Goal: Task Accomplishment & Management: Complete application form

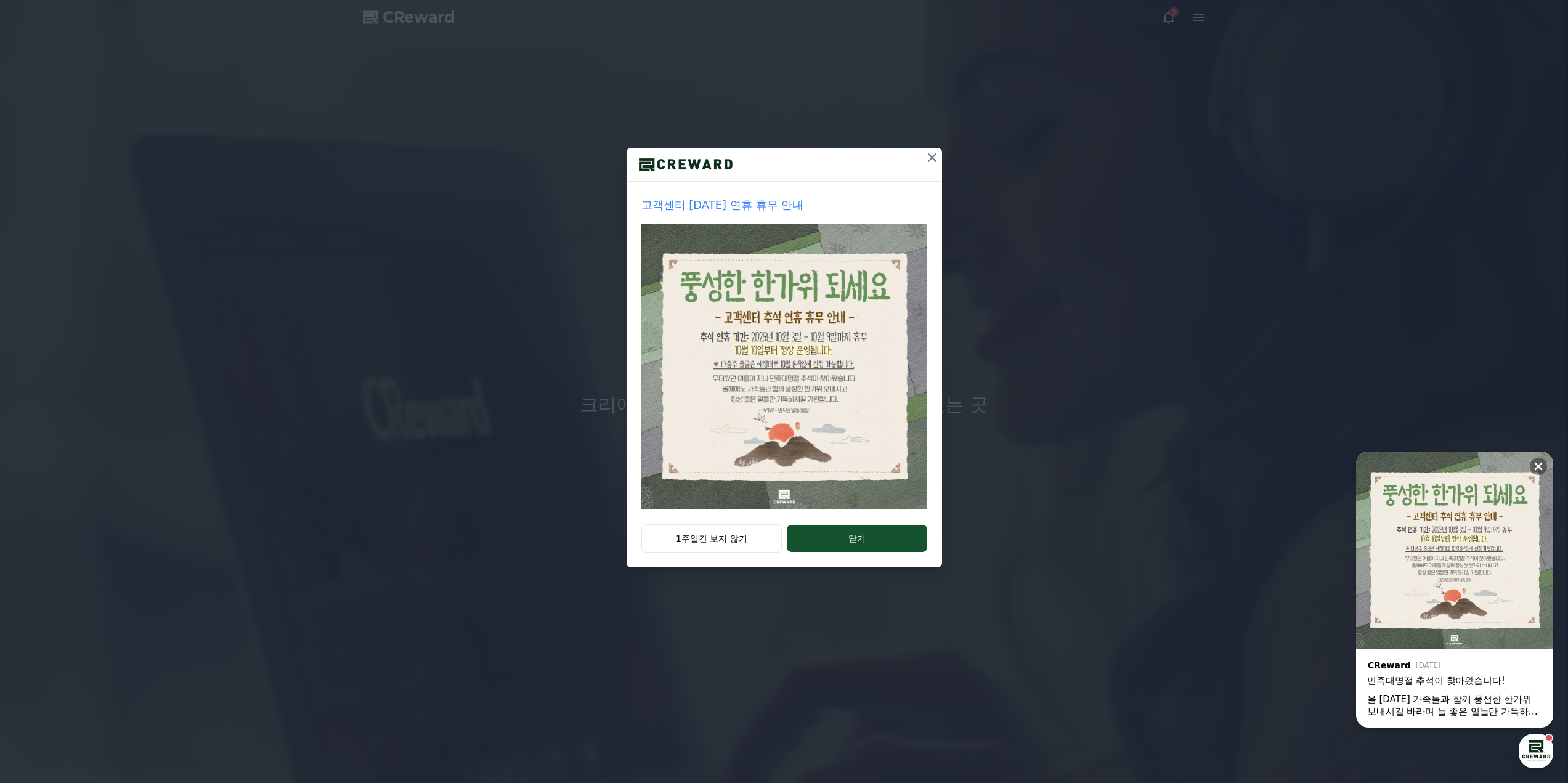
click at [924, 159] on button at bounding box center [932, 158] width 20 height 20
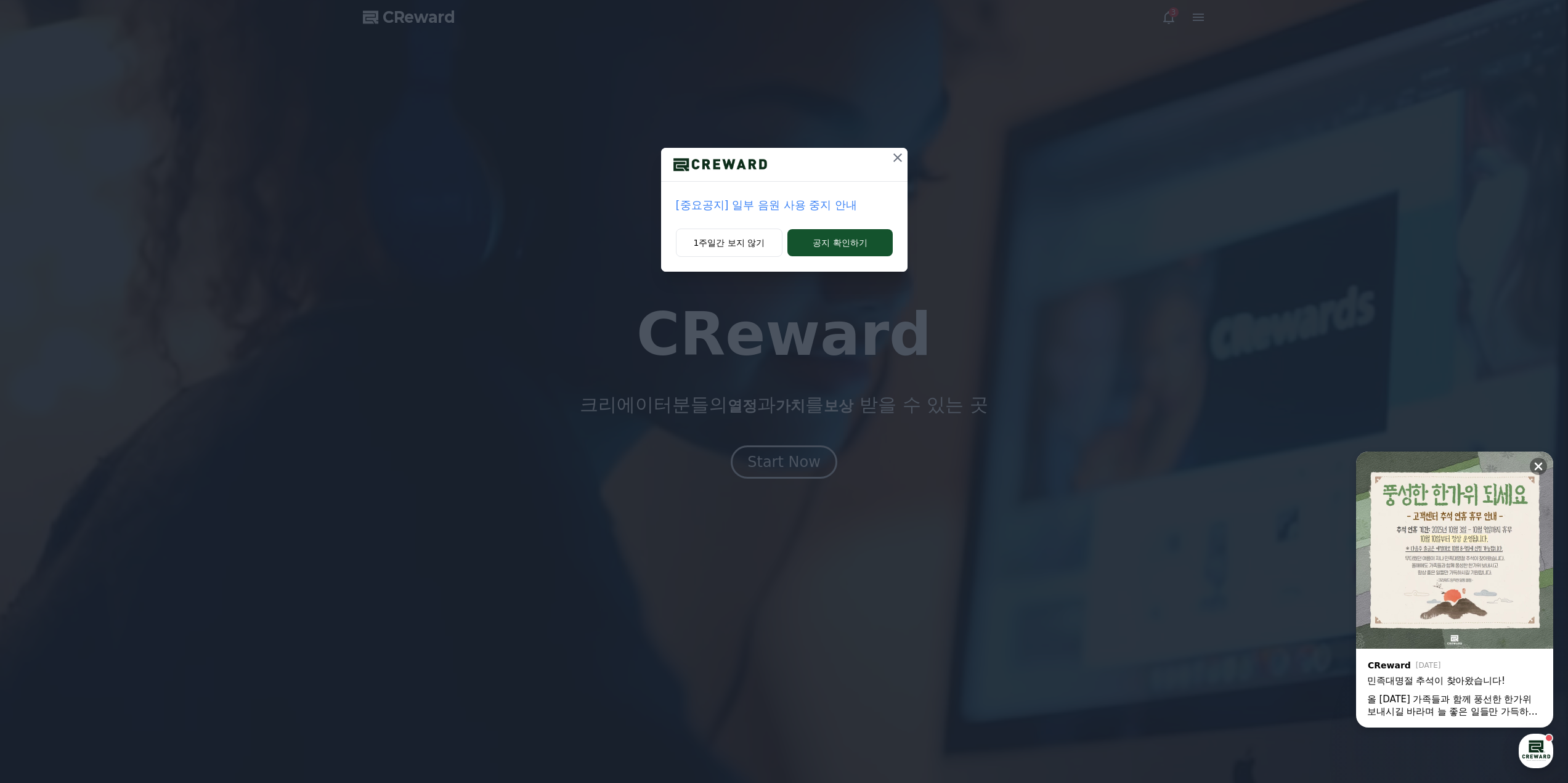
click at [829, 262] on div "1주일간 보지 않기 공지 확인하기" at bounding box center [784, 250] width 247 height 43
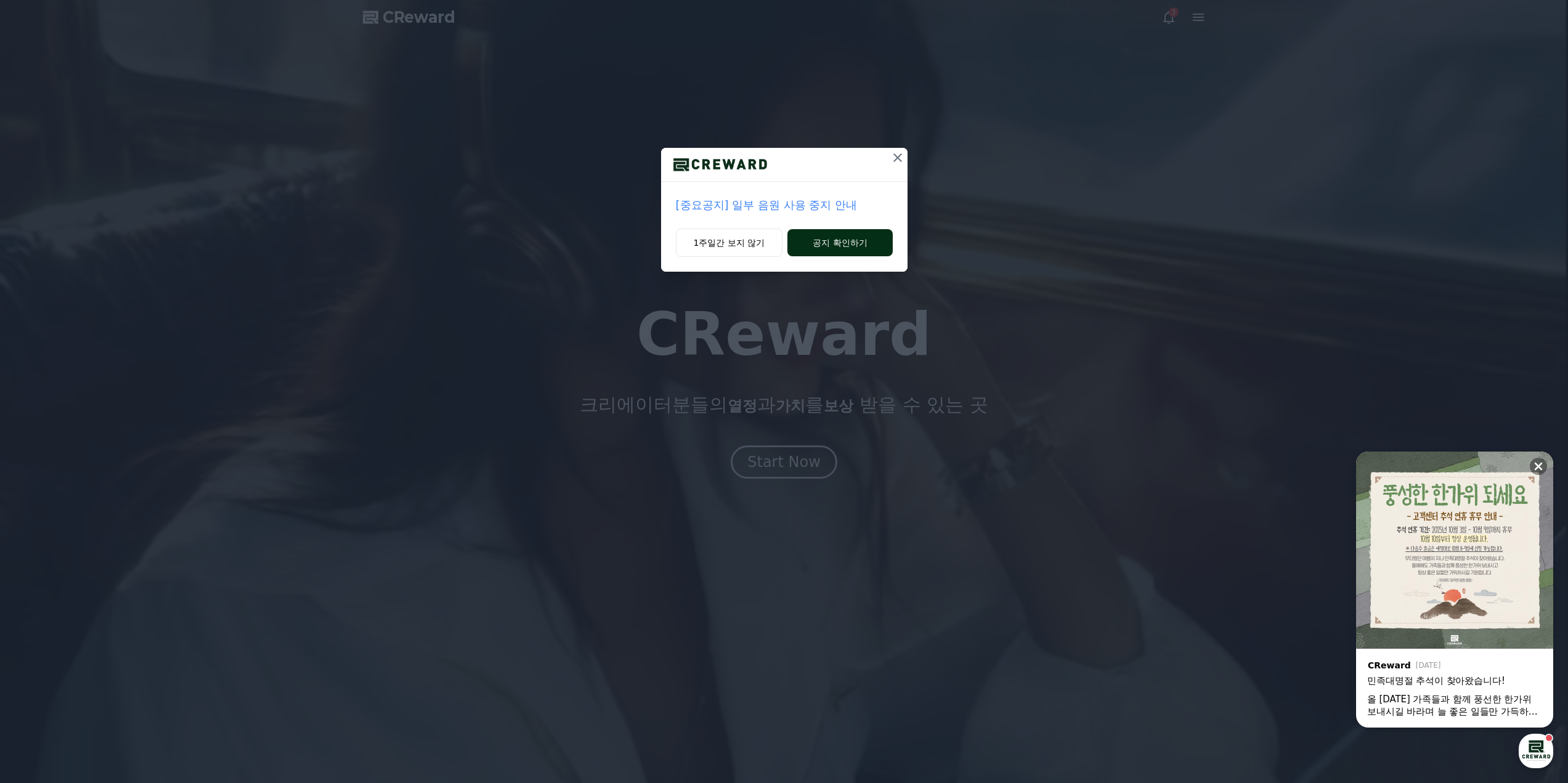
click at [835, 249] on button "공지 확인하기" at bounding box center [840, 242] width 105 height 27
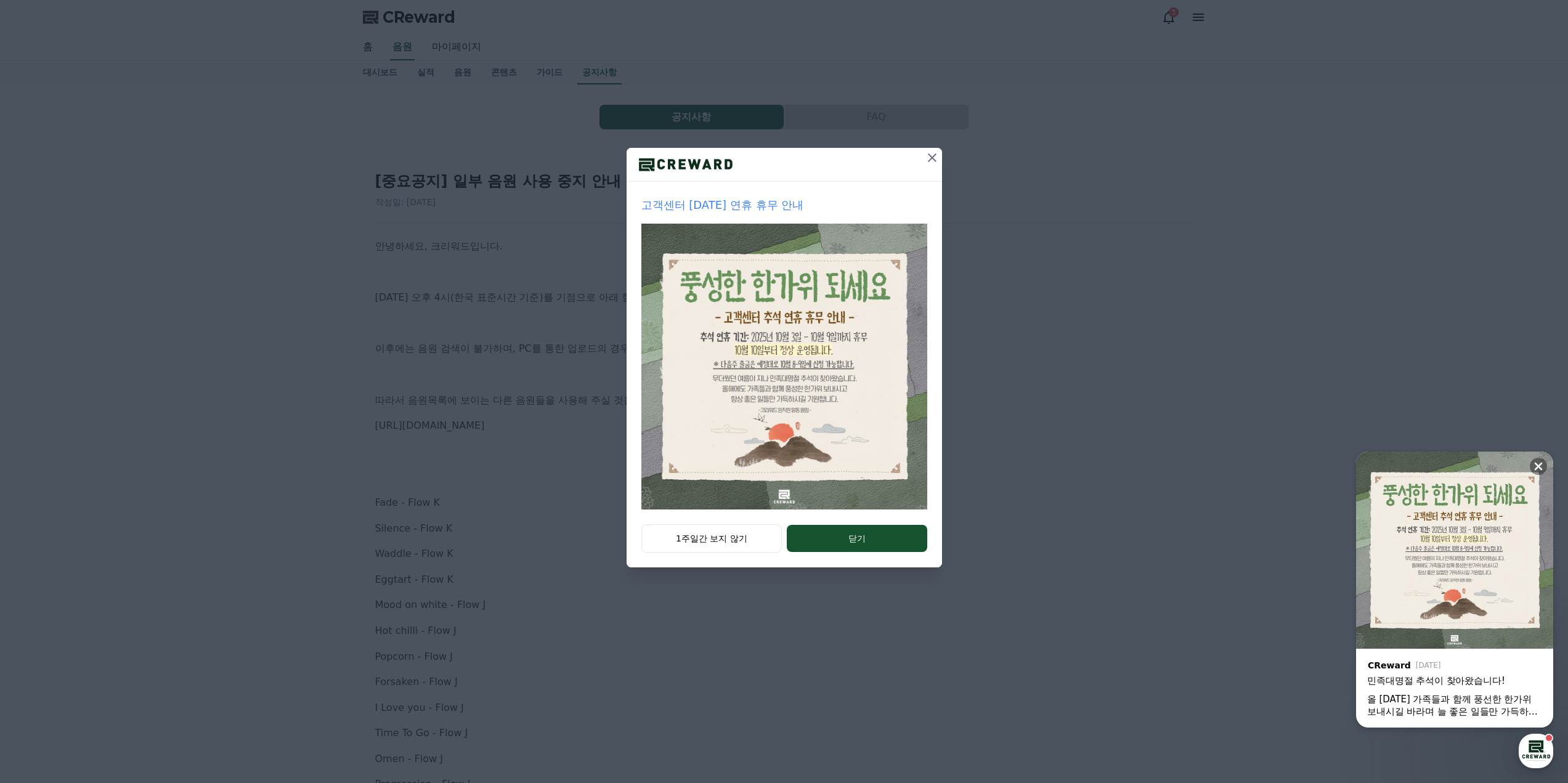
click at [933, 161] on icon at bounding box center [932, 158] width 15 height 15
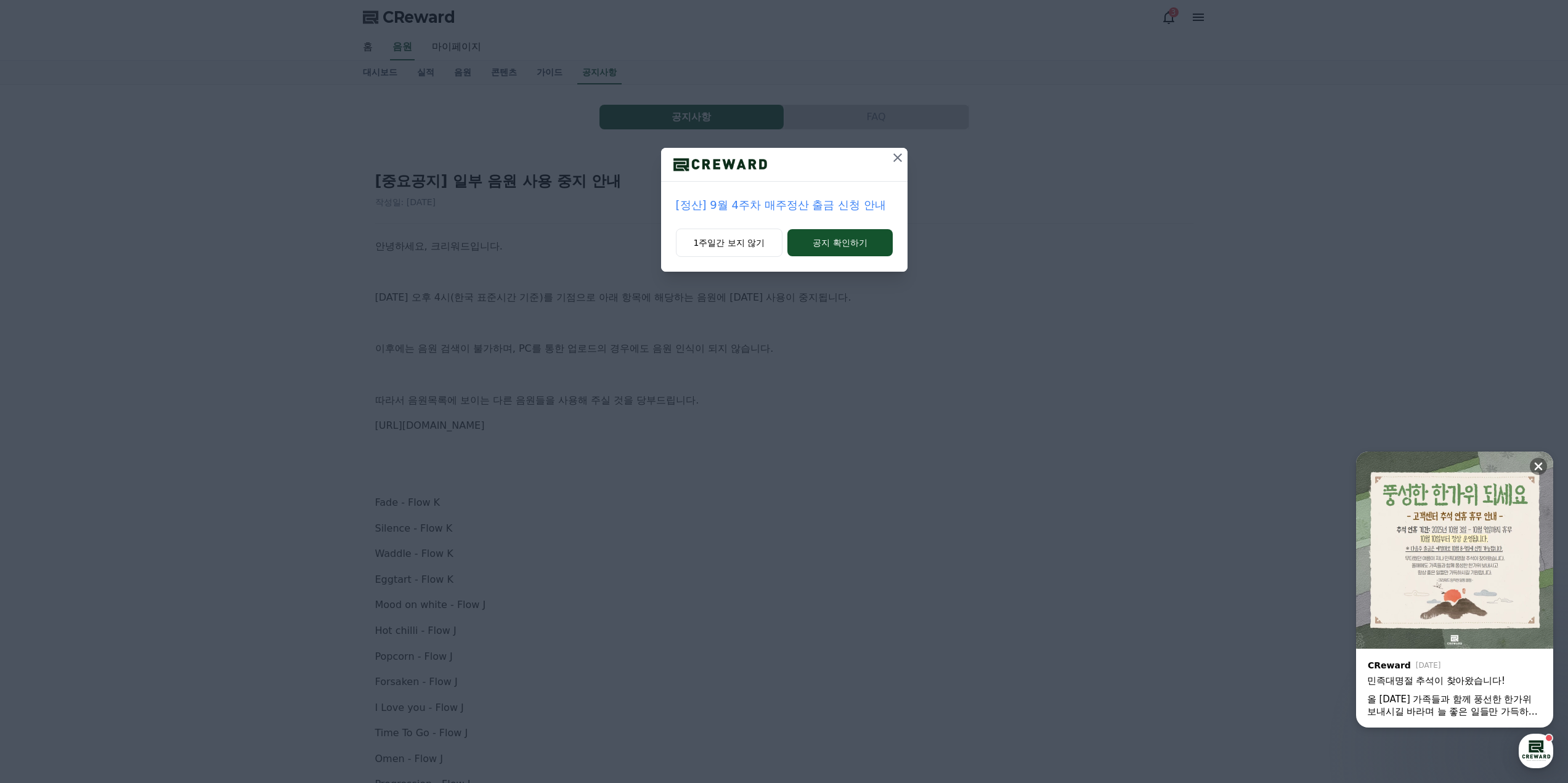
click at [900, 154] on icon at bounding box center [898, 158] width 15 height 15
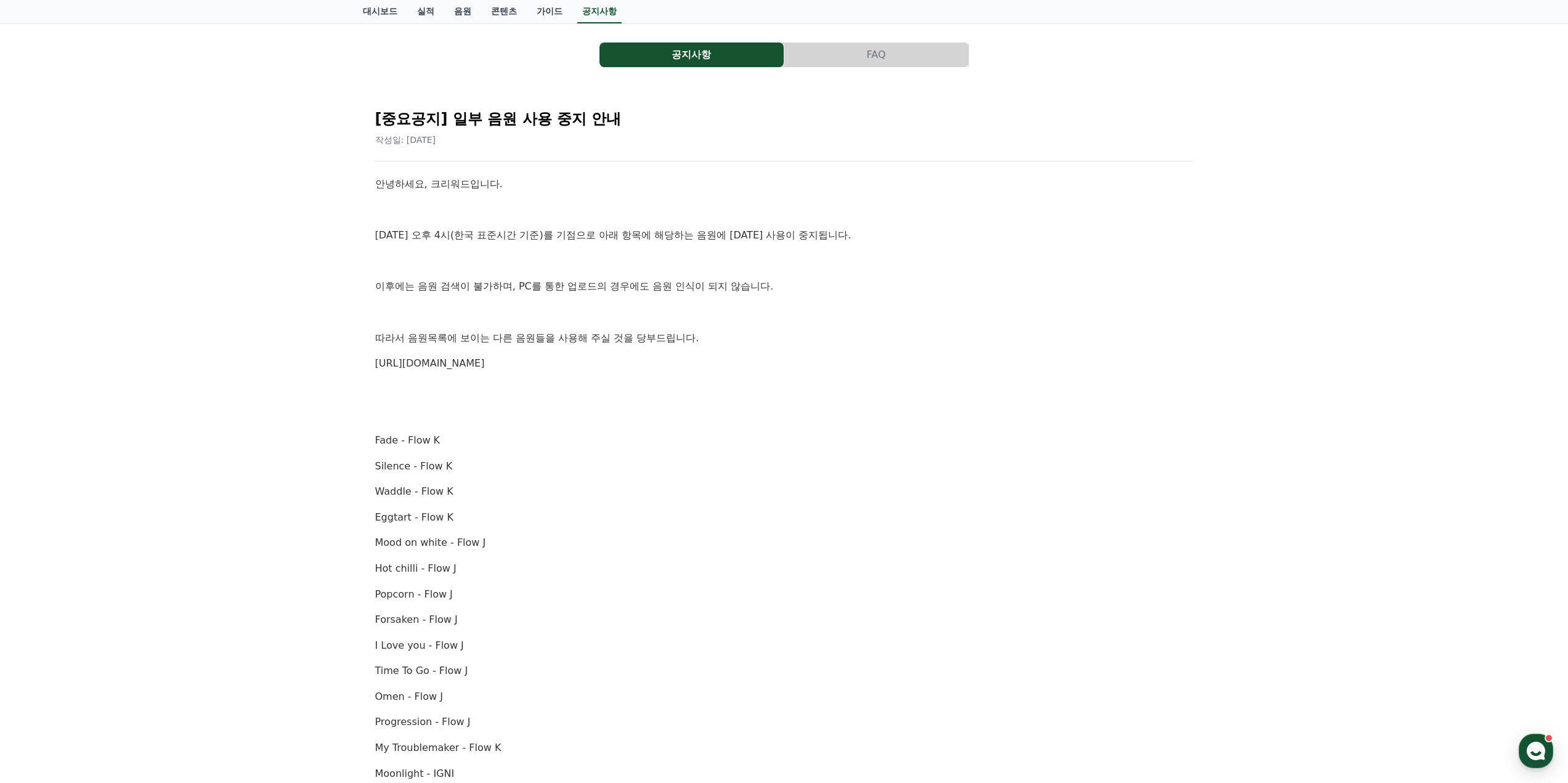
scroll to position [61, 0]
click at [453, 361] on link "https://creward.net/music/list/public" at bounding box center [430, 364] width 110 height 12
click at [495, 11] on link "콘텐츠" at bounding box center [503, 12] width 46 height 23
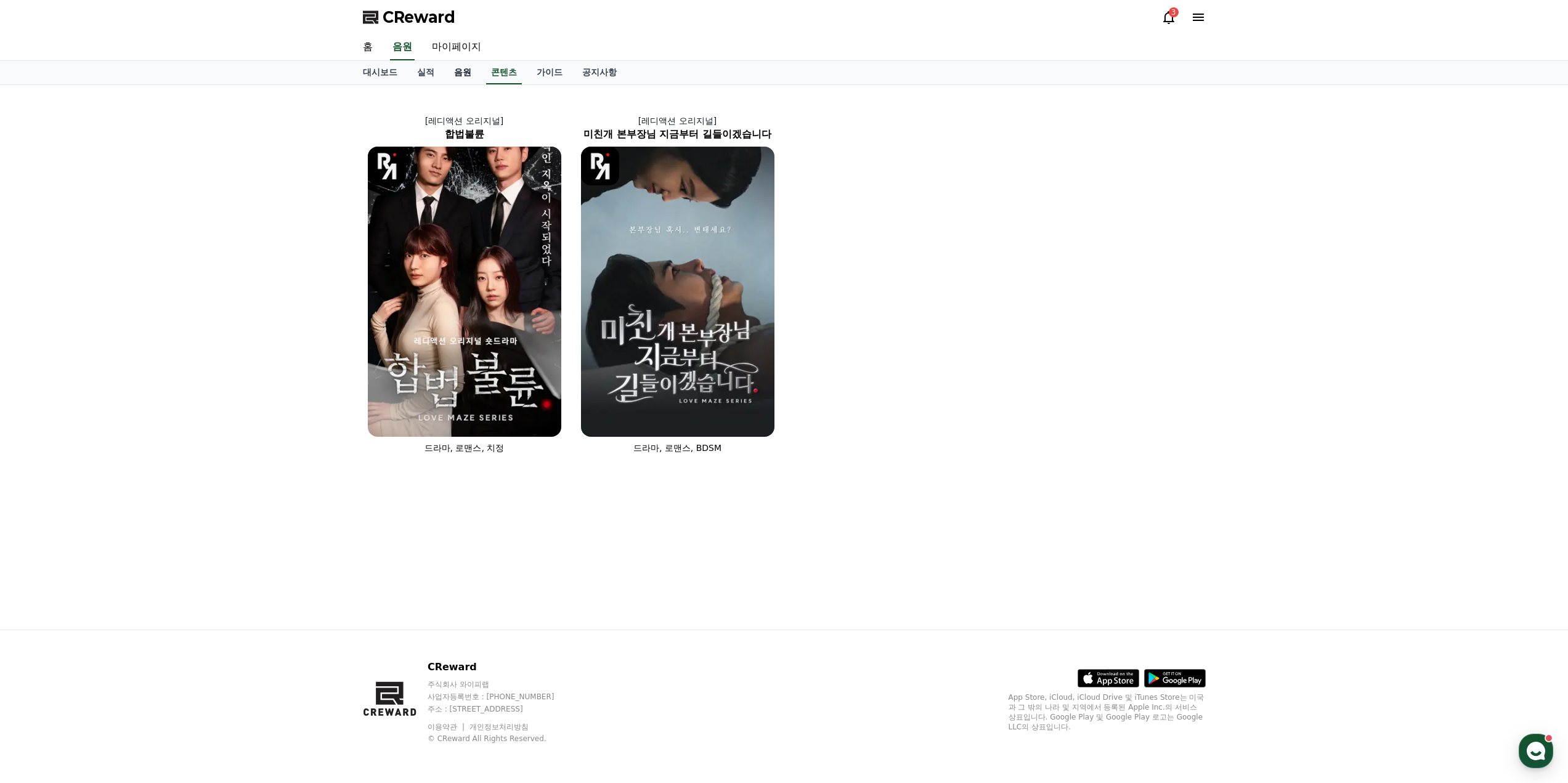
click at [462, 77] on link "음원" at bounding box center [463, 72] width 37 height 23
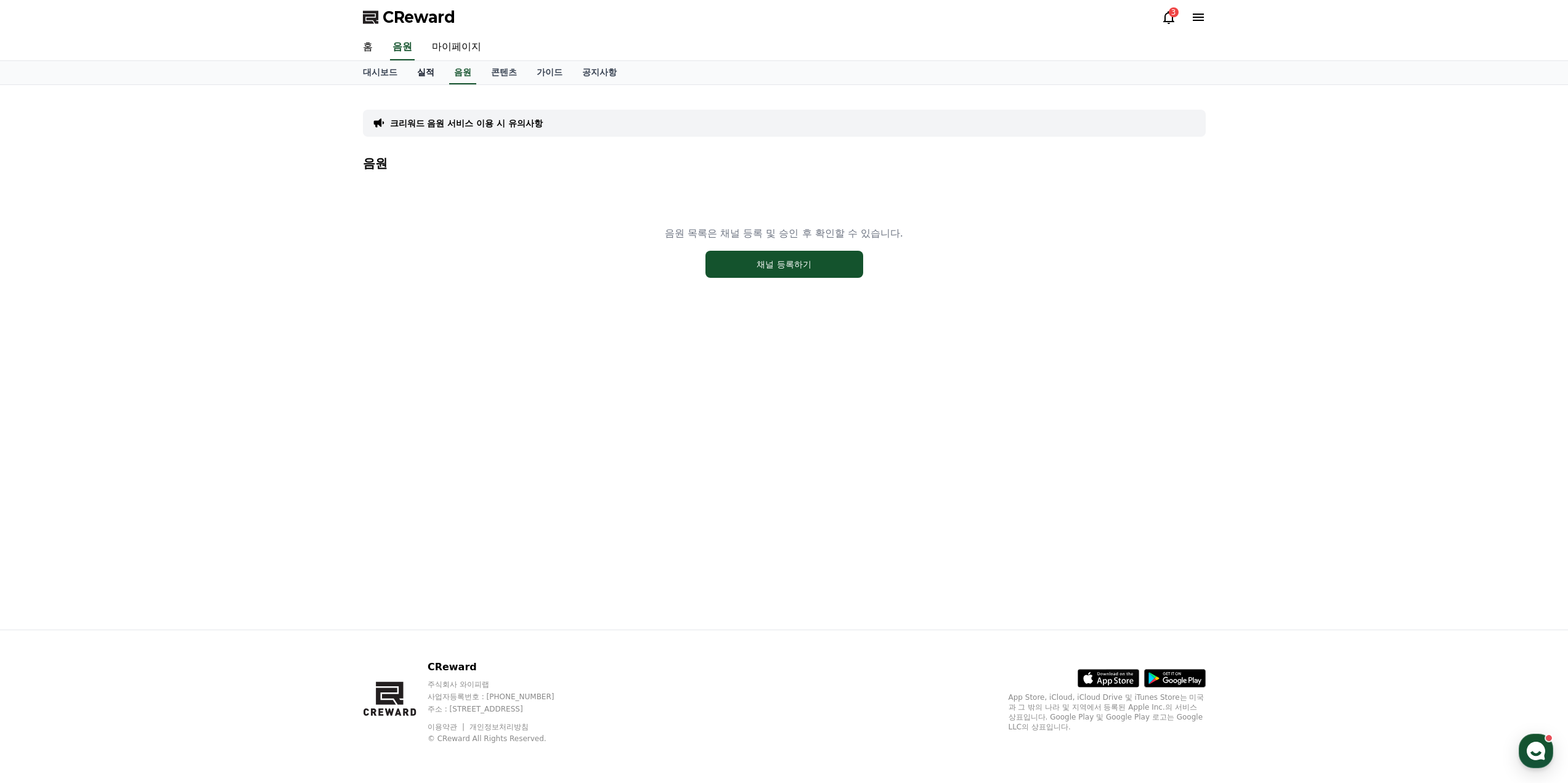
click at [419, 75] on link "실적" at bounding box center [425, 72] width 37 height 23
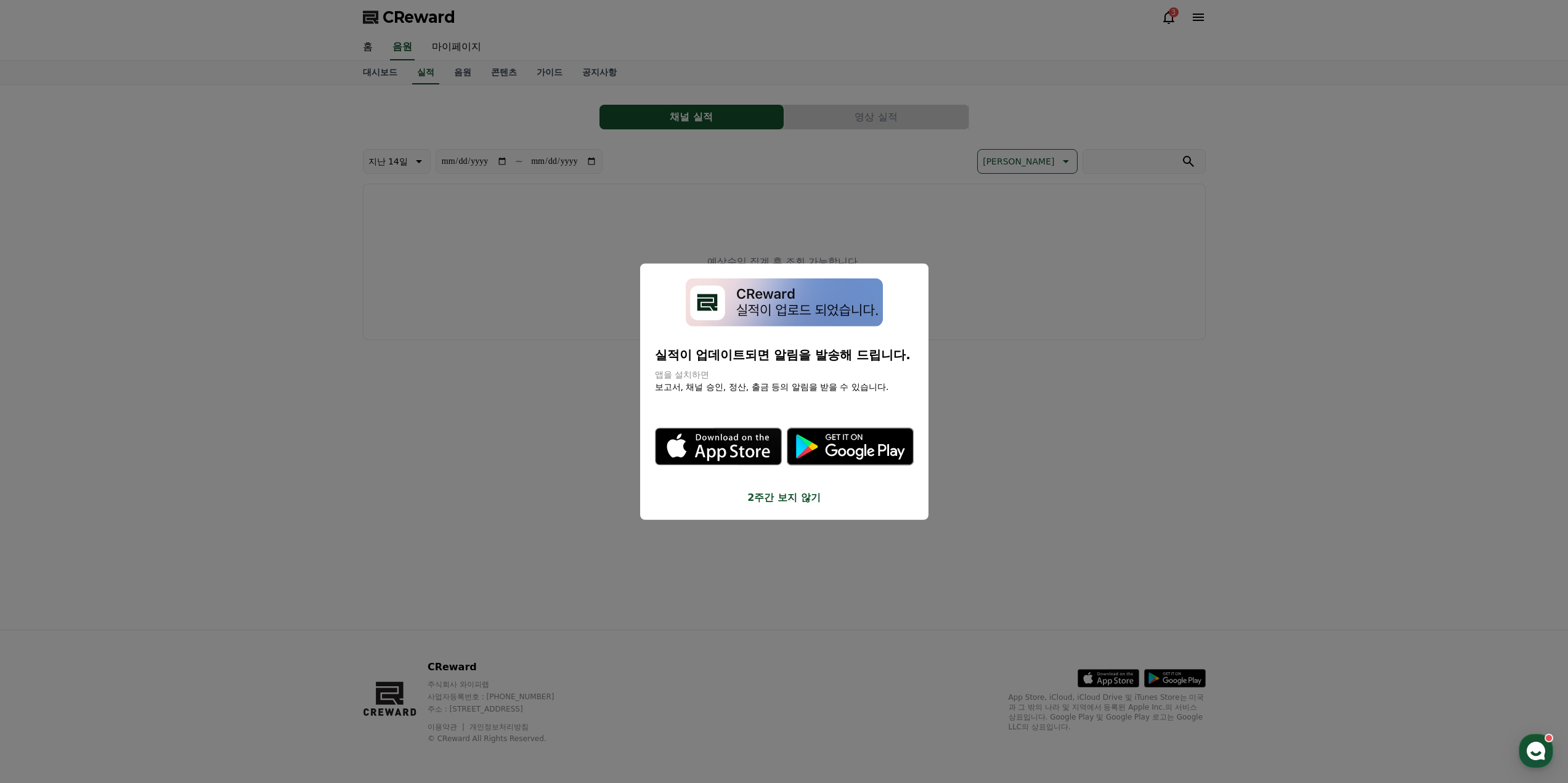
click at [750, 193] on button "close modal" at bounding box center [784, 391] width 1568 height 783
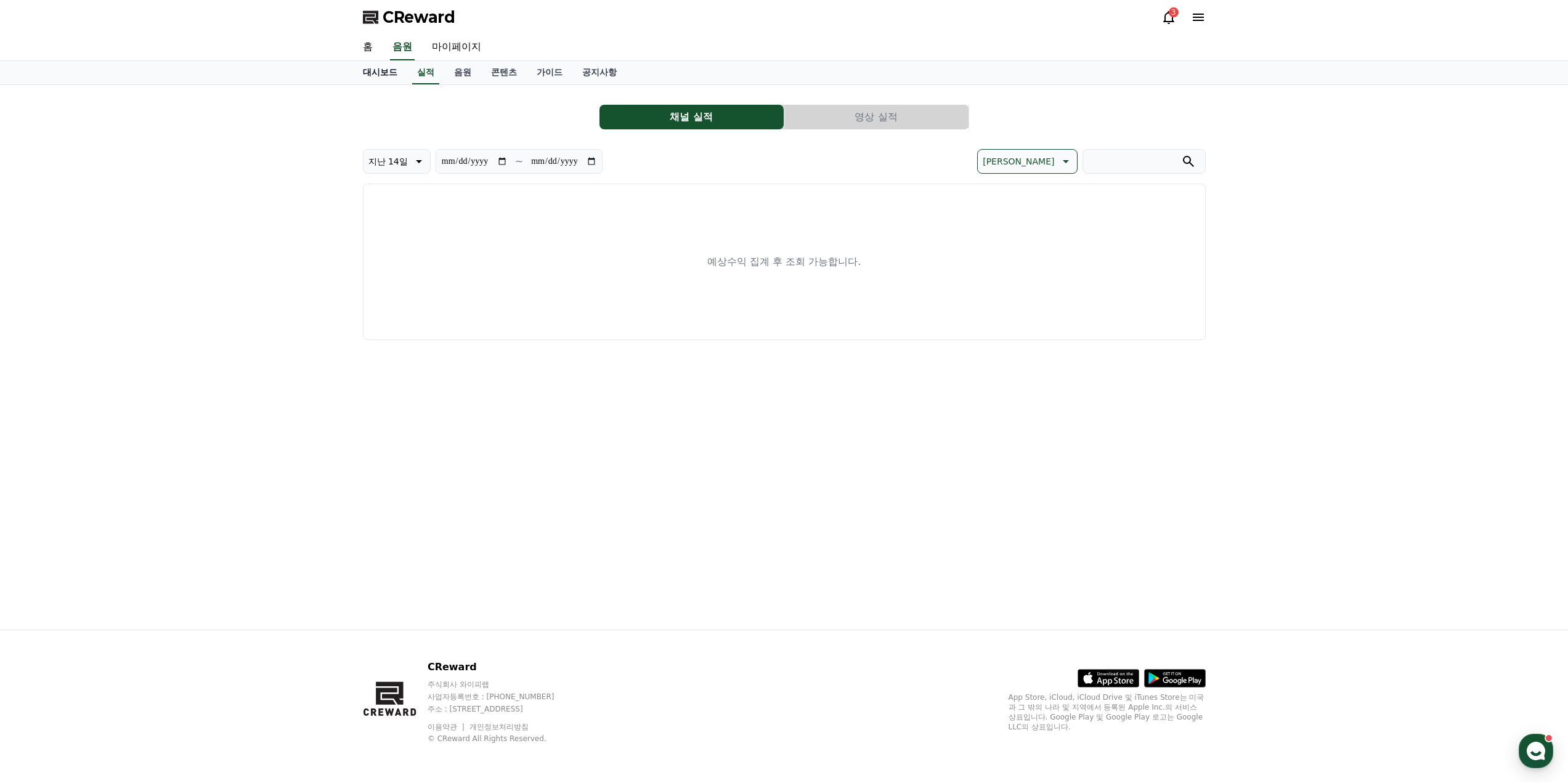
click at [377, 73] on link "대시보드" at bounding box center [380, 72] width 54 height 23
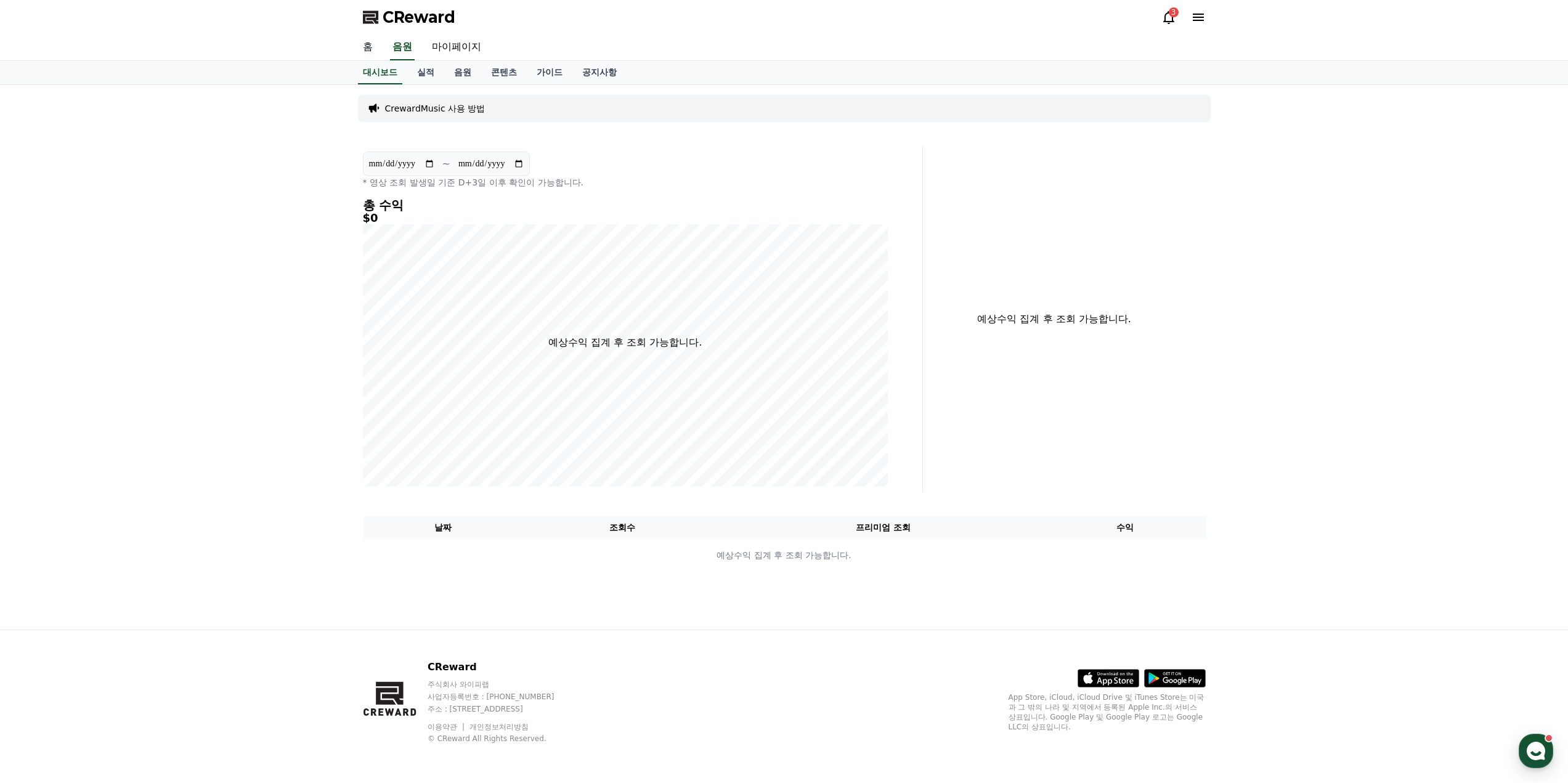
click at [375, 56] on link "홈" at bounding box center [368, 47] width 30 height 26
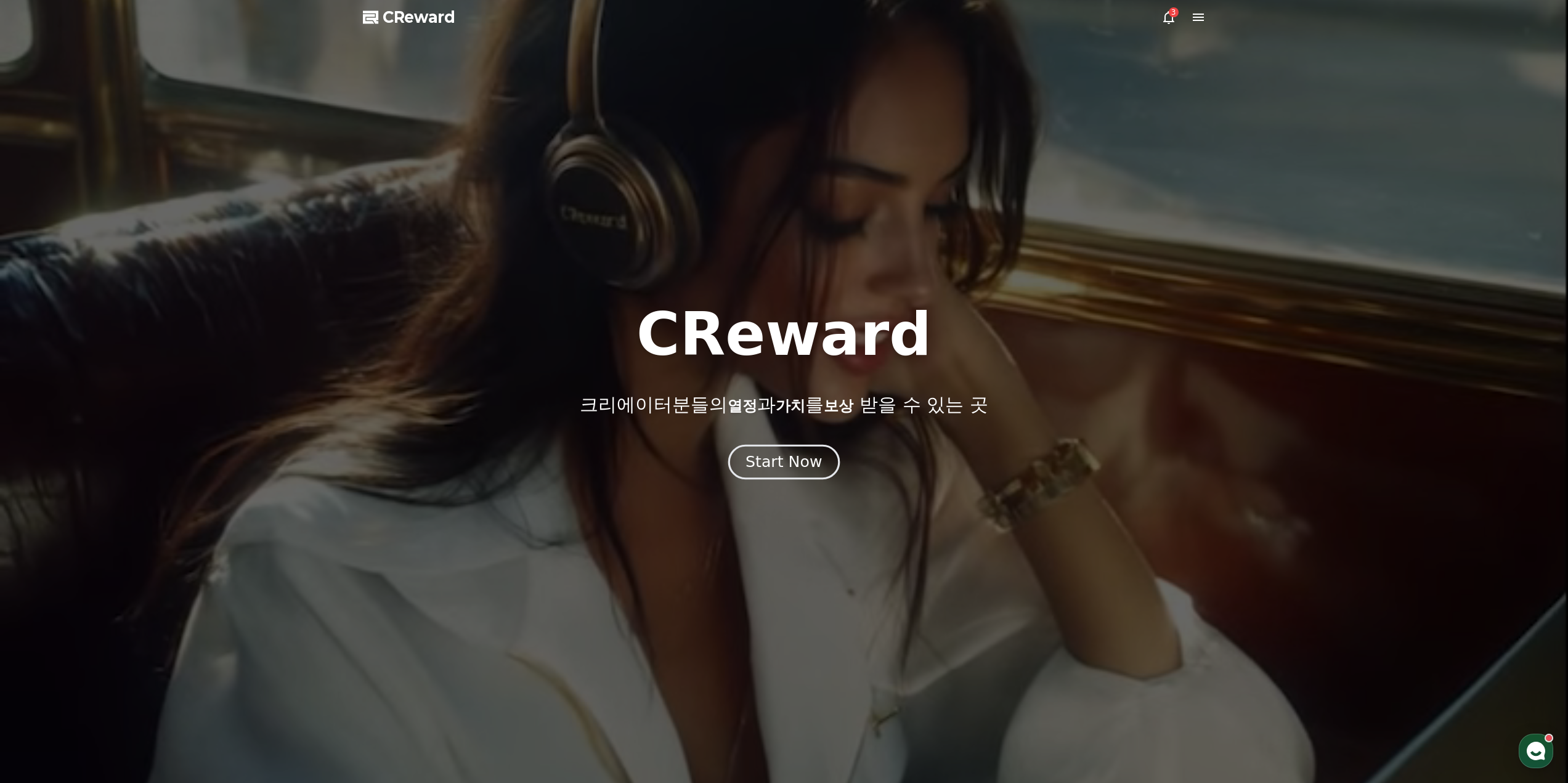
click at [811, 467] on div "Start Now" at bounding box center [784, 462] width 76 height 21
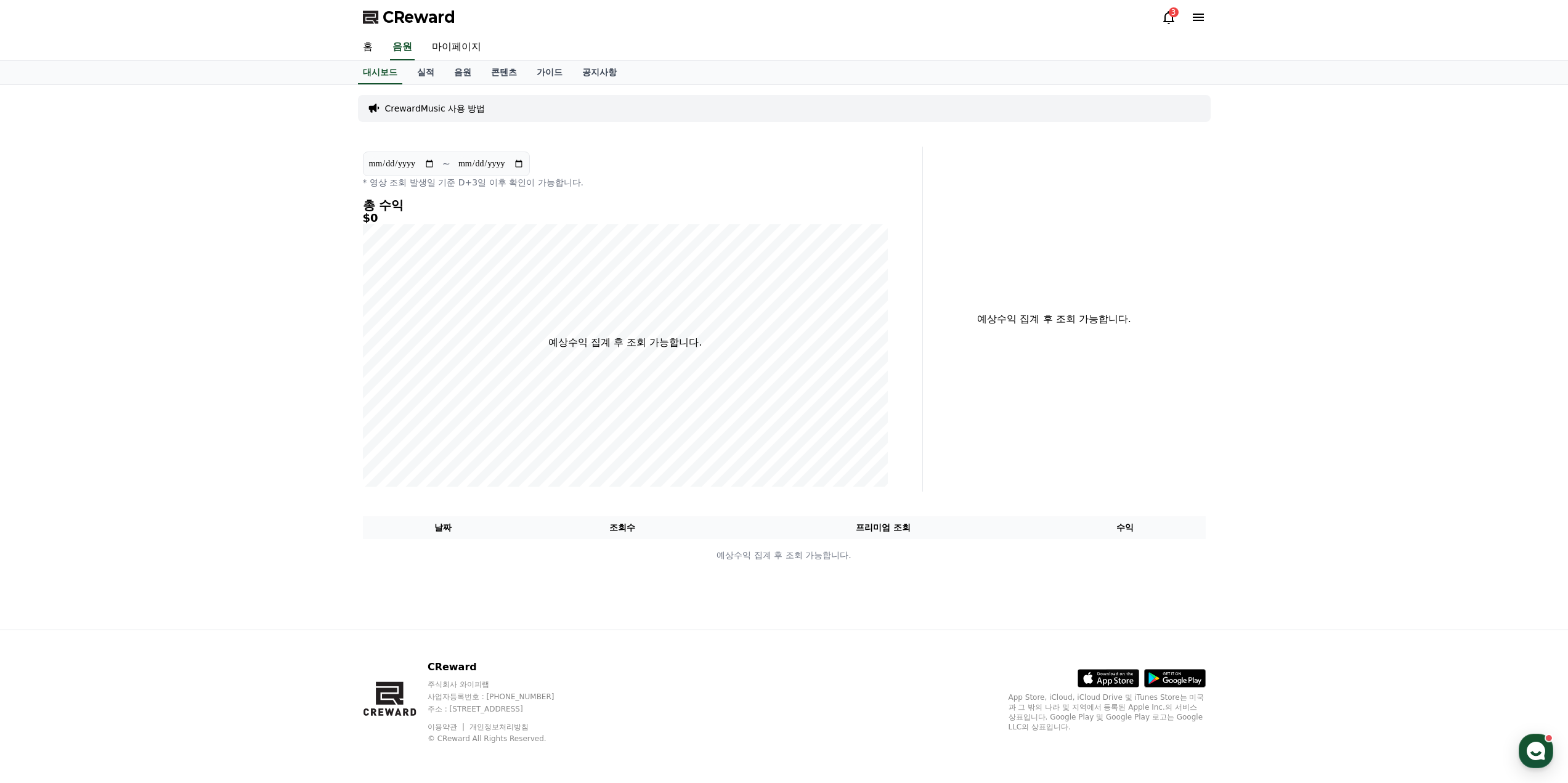
click at [1170, 20] on icon at bounding box center [1169, 17] width 15 height 15
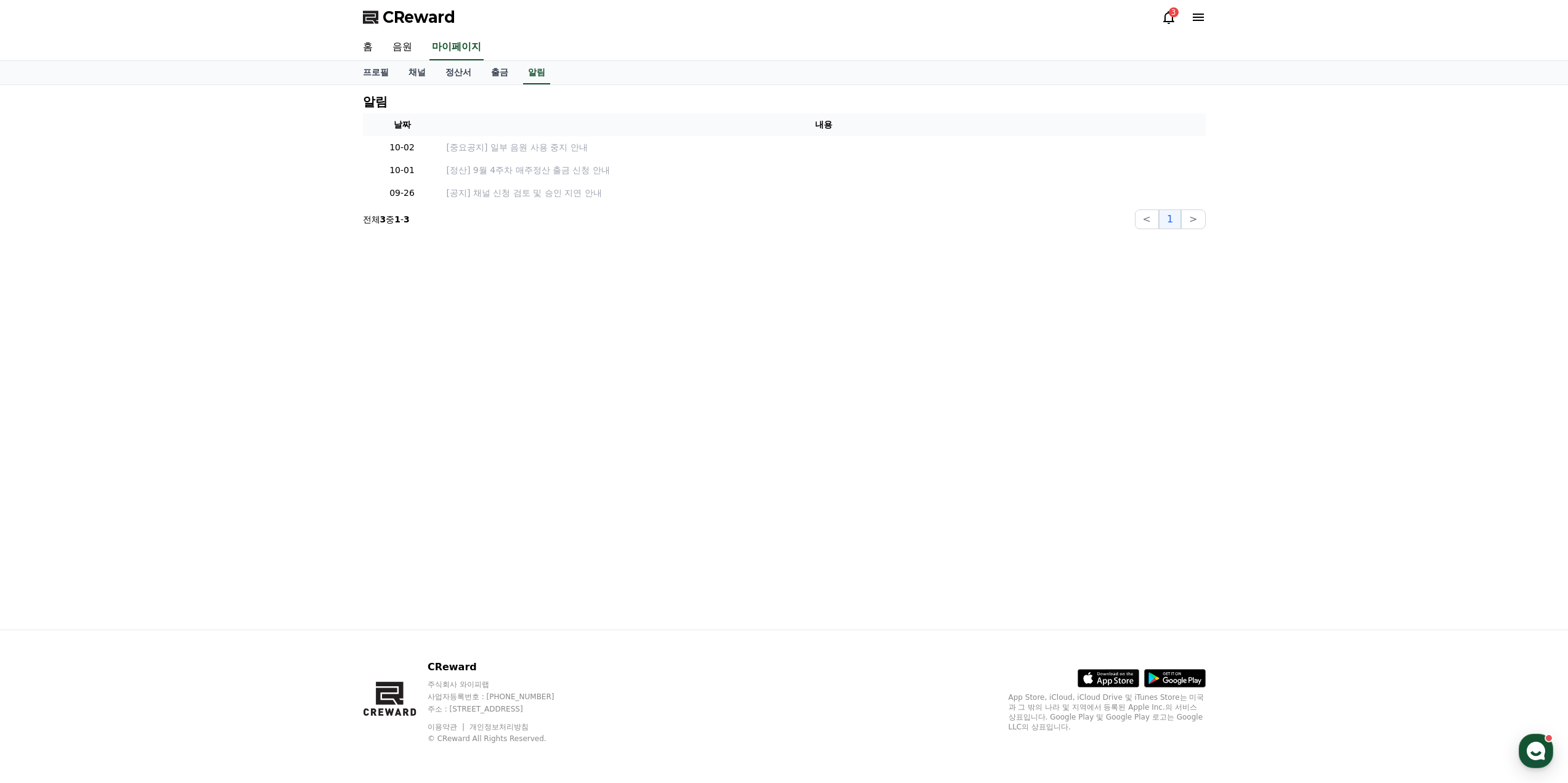
click at [1170, 20] on icon at bounding box center [1169, 17] width 15 height 15
click at [1196, 17] on icon at bounding box center [1198, 17] width 11 height 7
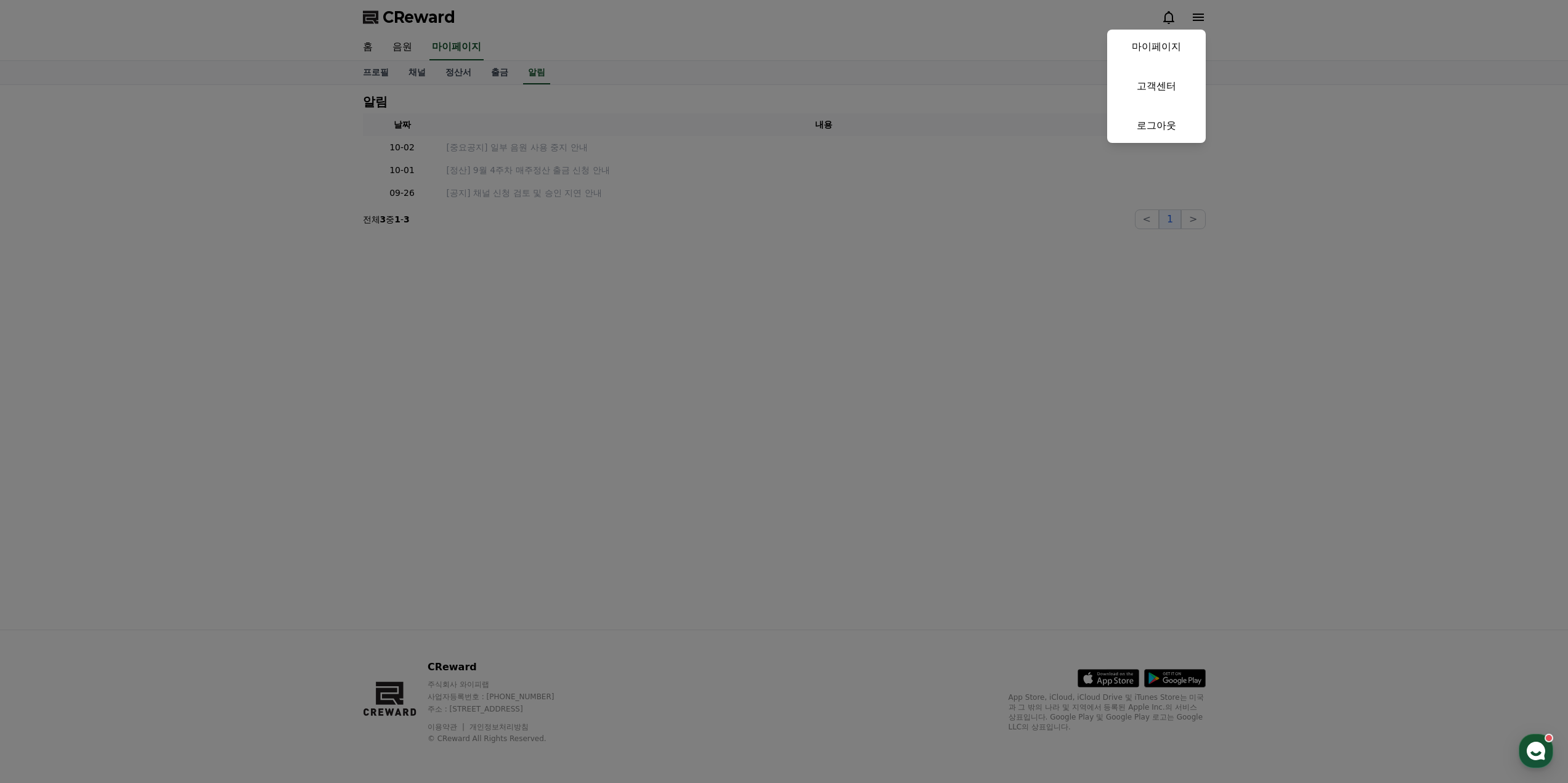
click at [1173, 54] on link "마이페이지" at bounding box center [1156, 47] width 99 height 35
select select "**********"
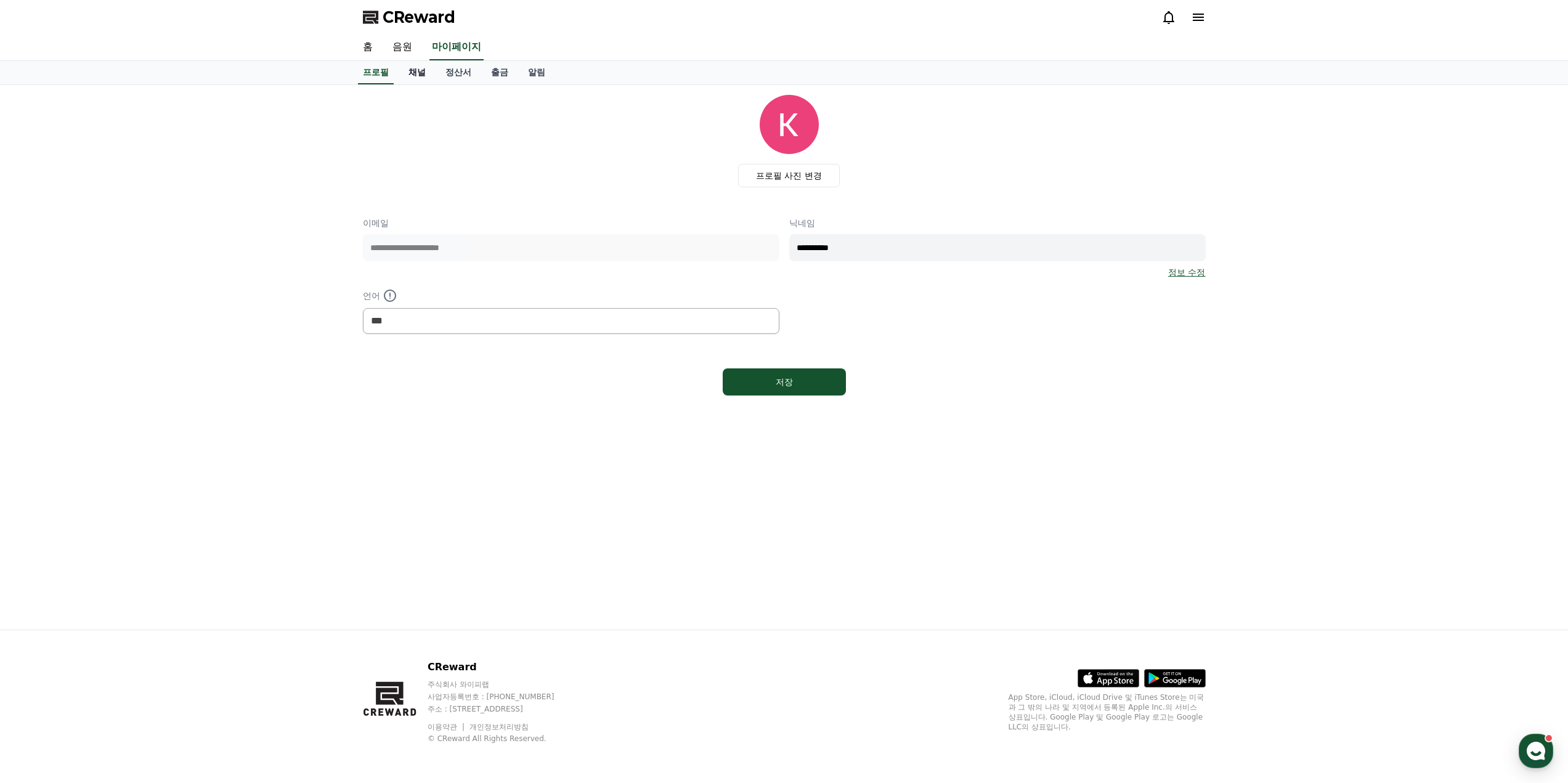
click at [421, 69] on link "채널" at bounding box center [417, 72] width 37 height 23
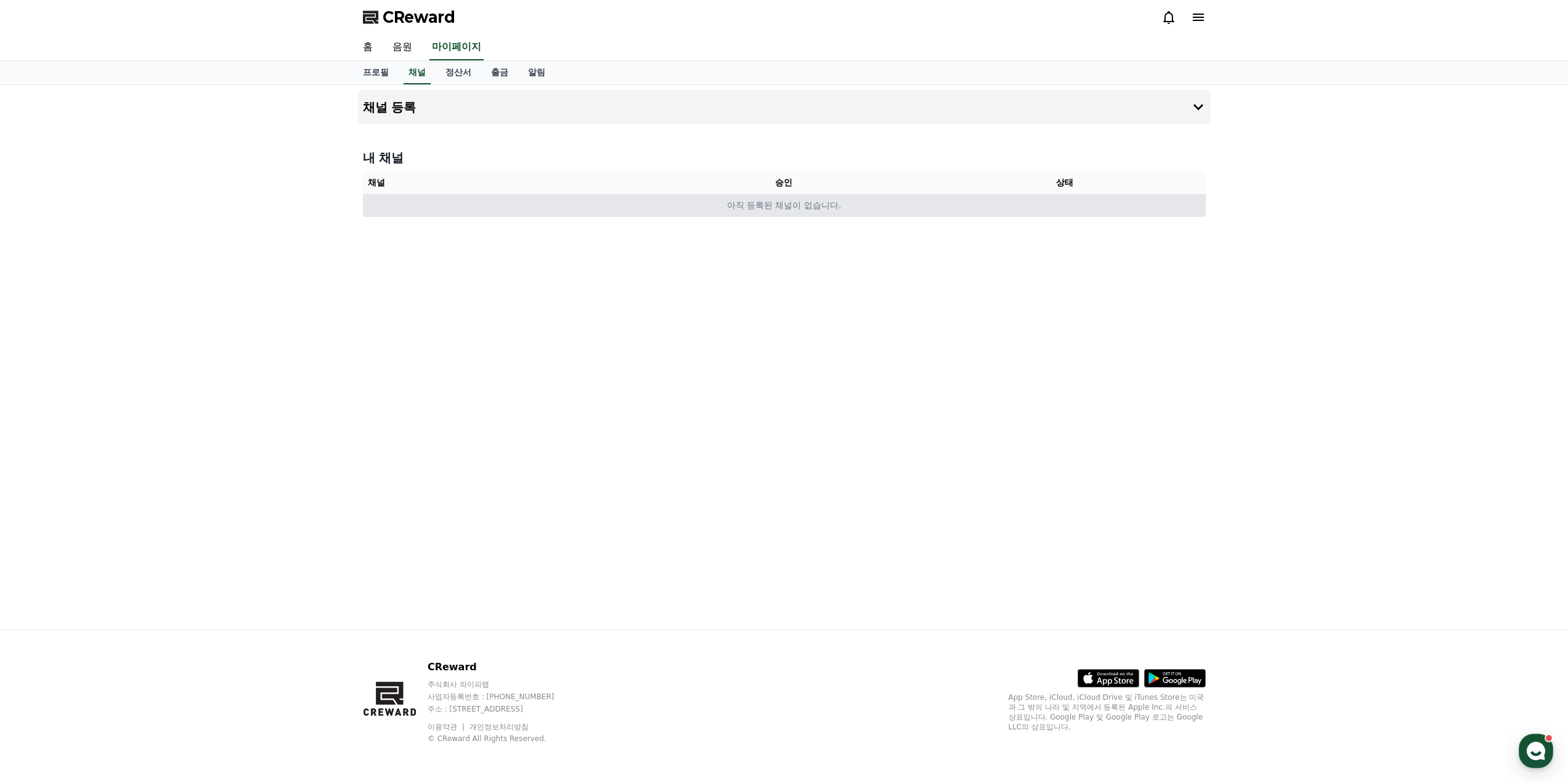
click at [815, 204] on td "아직 등록된 채널이 없습니다." at bounding box center [784, 205] width 843 height 22
click at [390, 106] on h4 "채널 등록" at bounding box center [390, 107] width 54 height 13
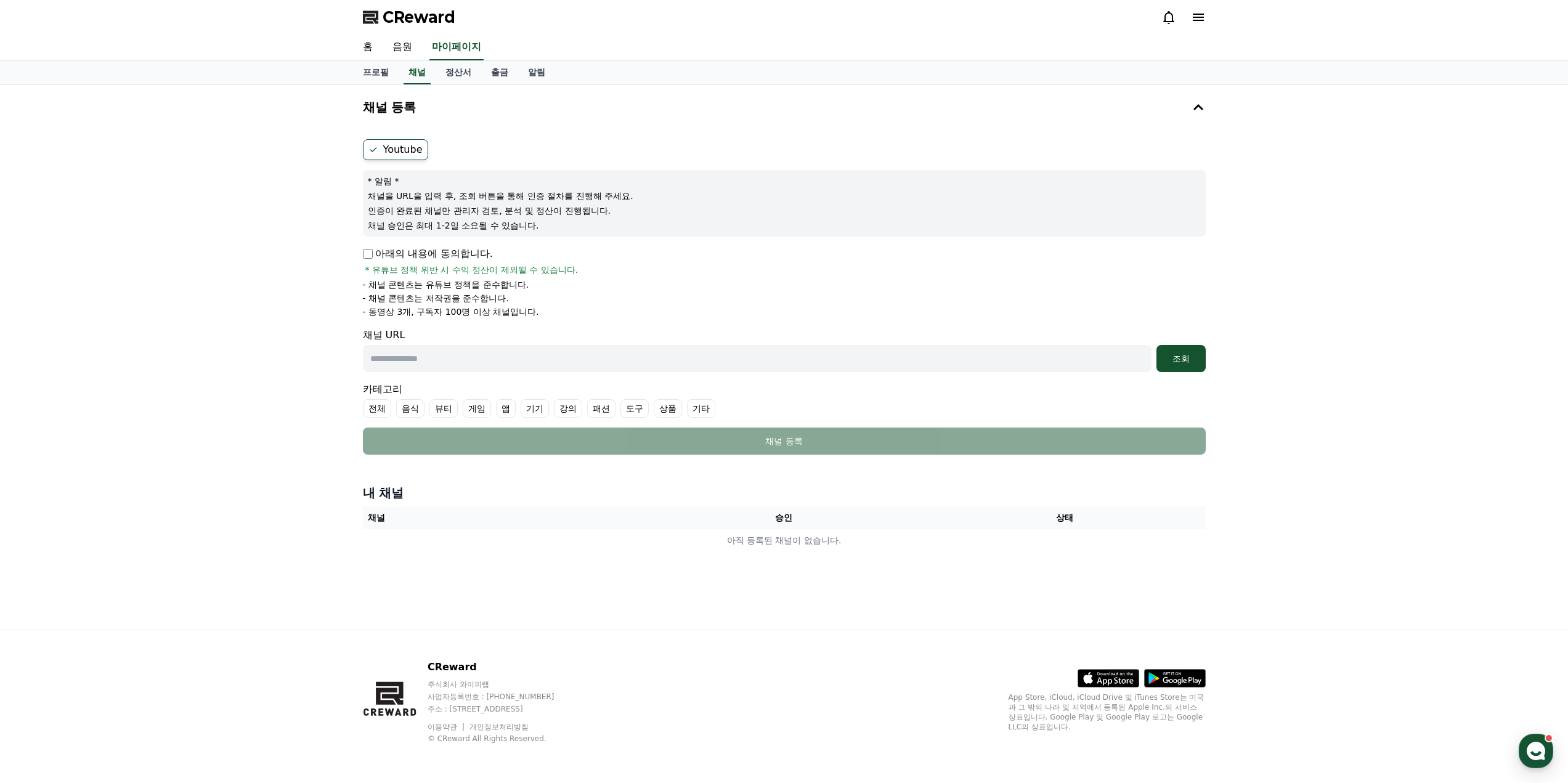
click at [418, 351] on input "text" at bounding box center [757, 358] width 788 height 27
click at [507, 347] on input "text" at bounding box center [757, 358] width 788 height 27
paste input "**********"
type input "**********"
click at [1184, 353] on div "조회" at bounding box center [1180, 358] width 39 height 12
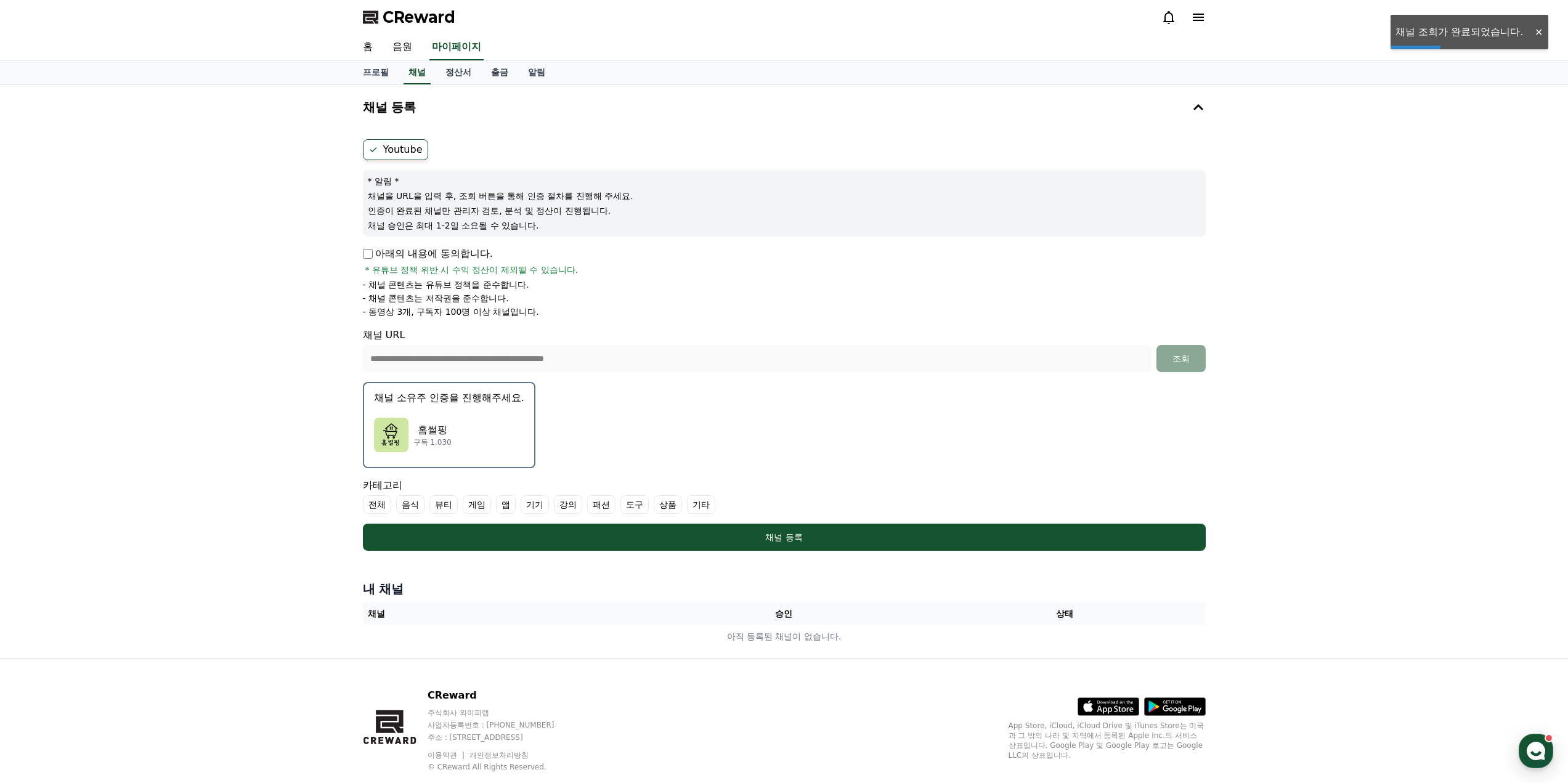
click at [497, 428] on div "홈썰핑 구독 1,030" at bounding box center [448, 434] width 150 height 49
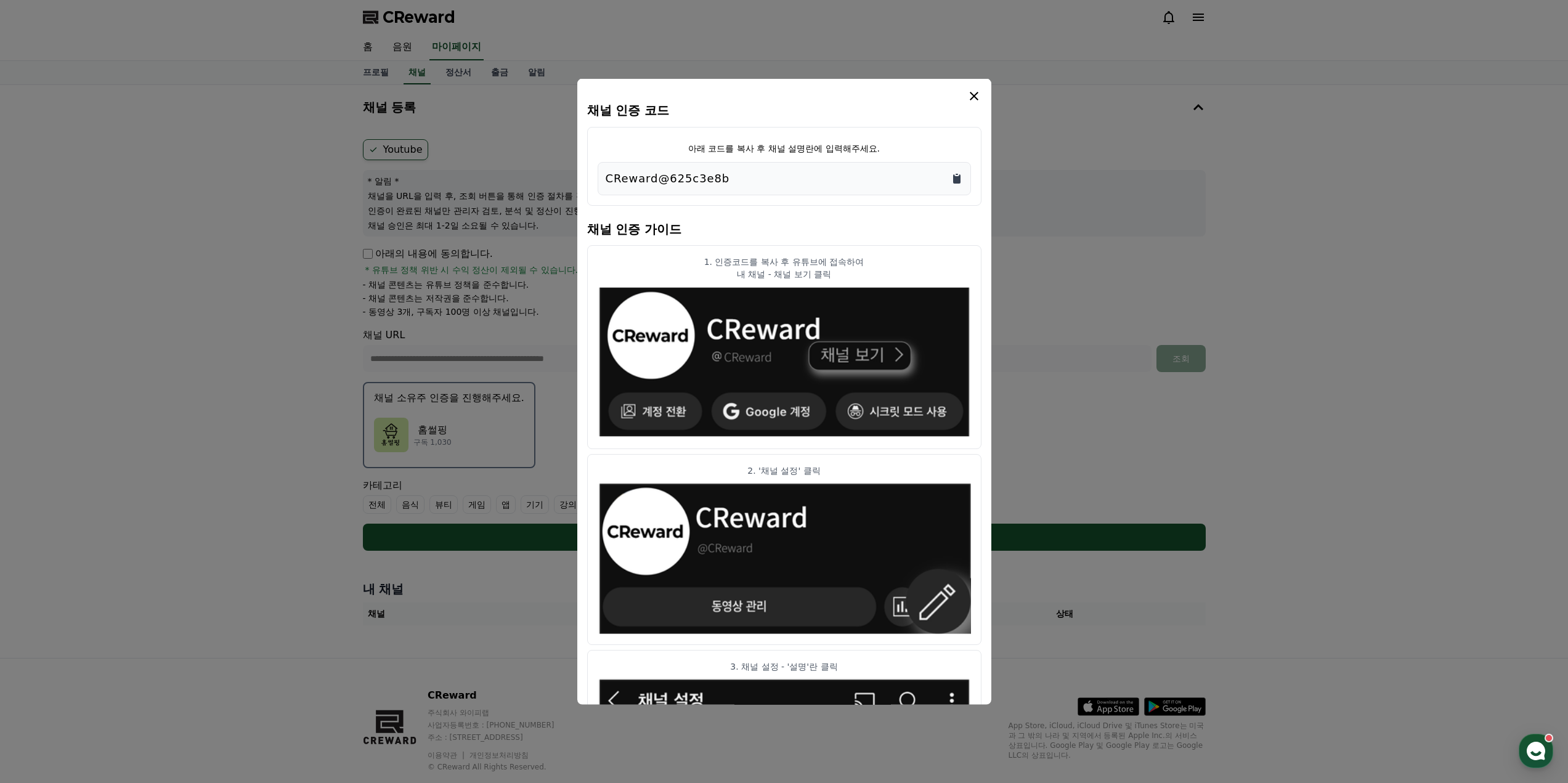
click at [960, 174] on icon "Copy to clipboard" at bounding box center [957, 178] width 7 height 9
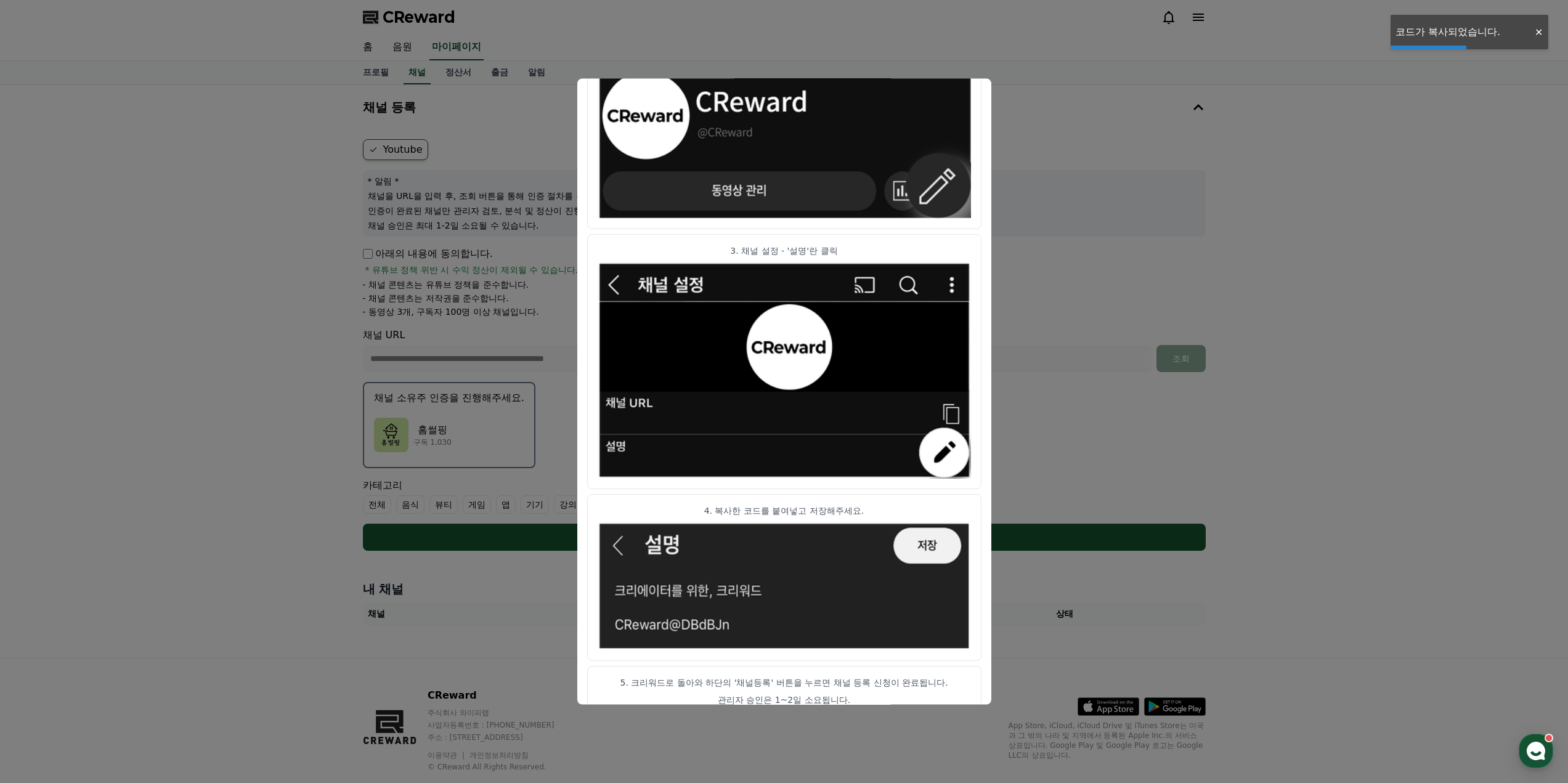
scroll to position [437, 0]
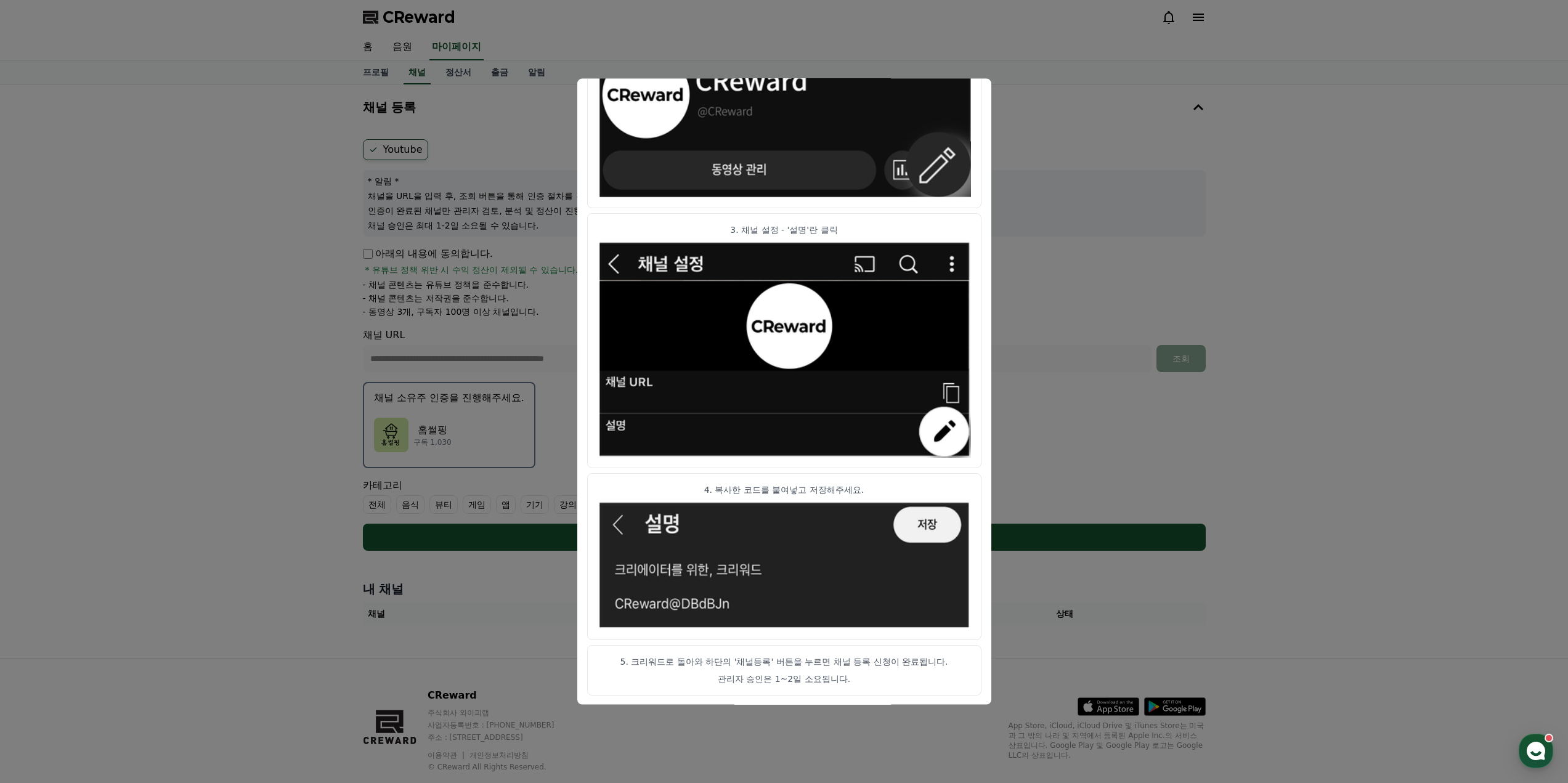
click at [1039, 372] on button "close modal" at bounding box center [784, 391] width 1568 height 783
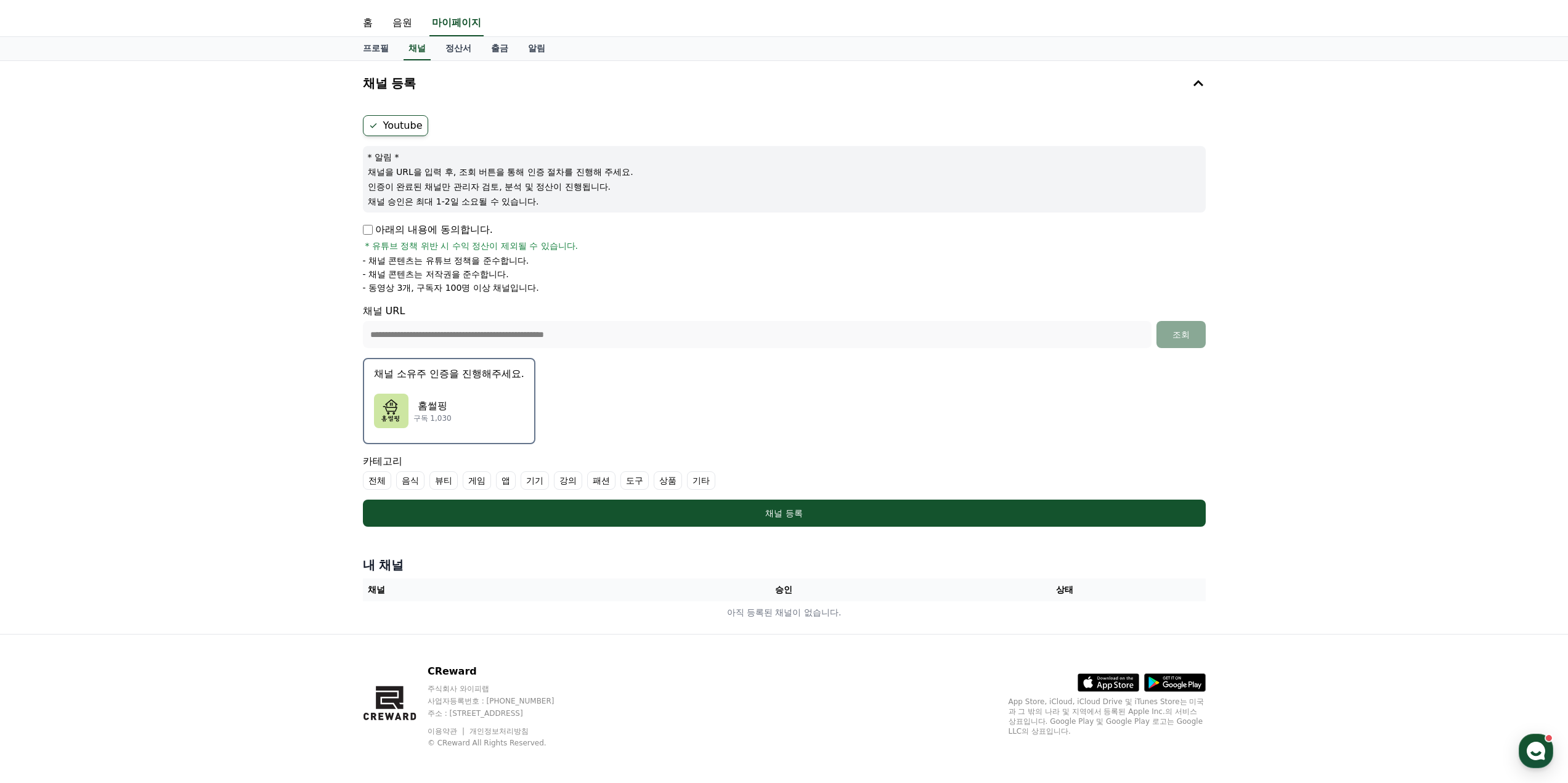
scroll to position [28, 0]
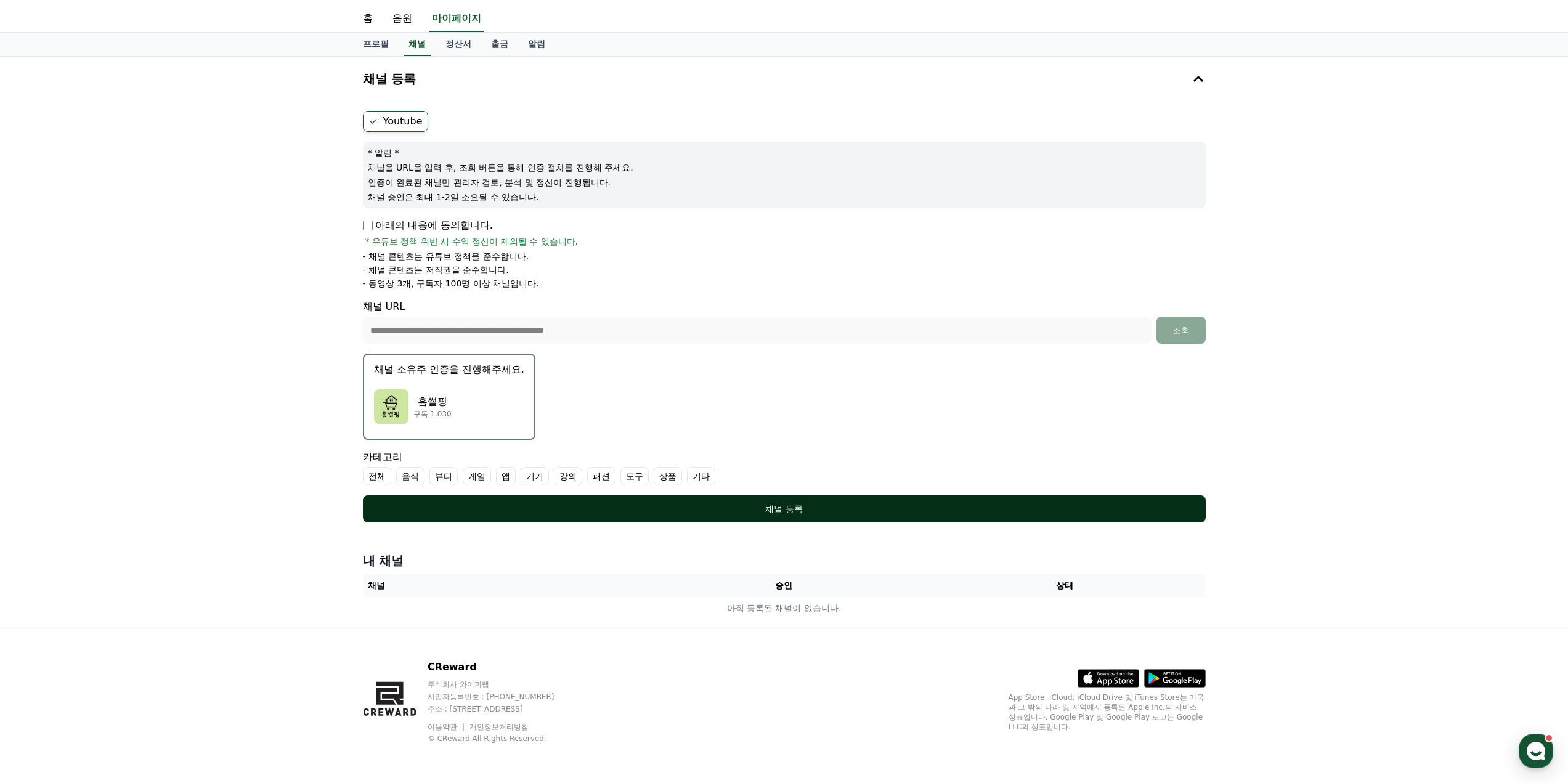
click at [704, 504] on div "채널 등록" at bounding box center [784, 508] width 793 height 12
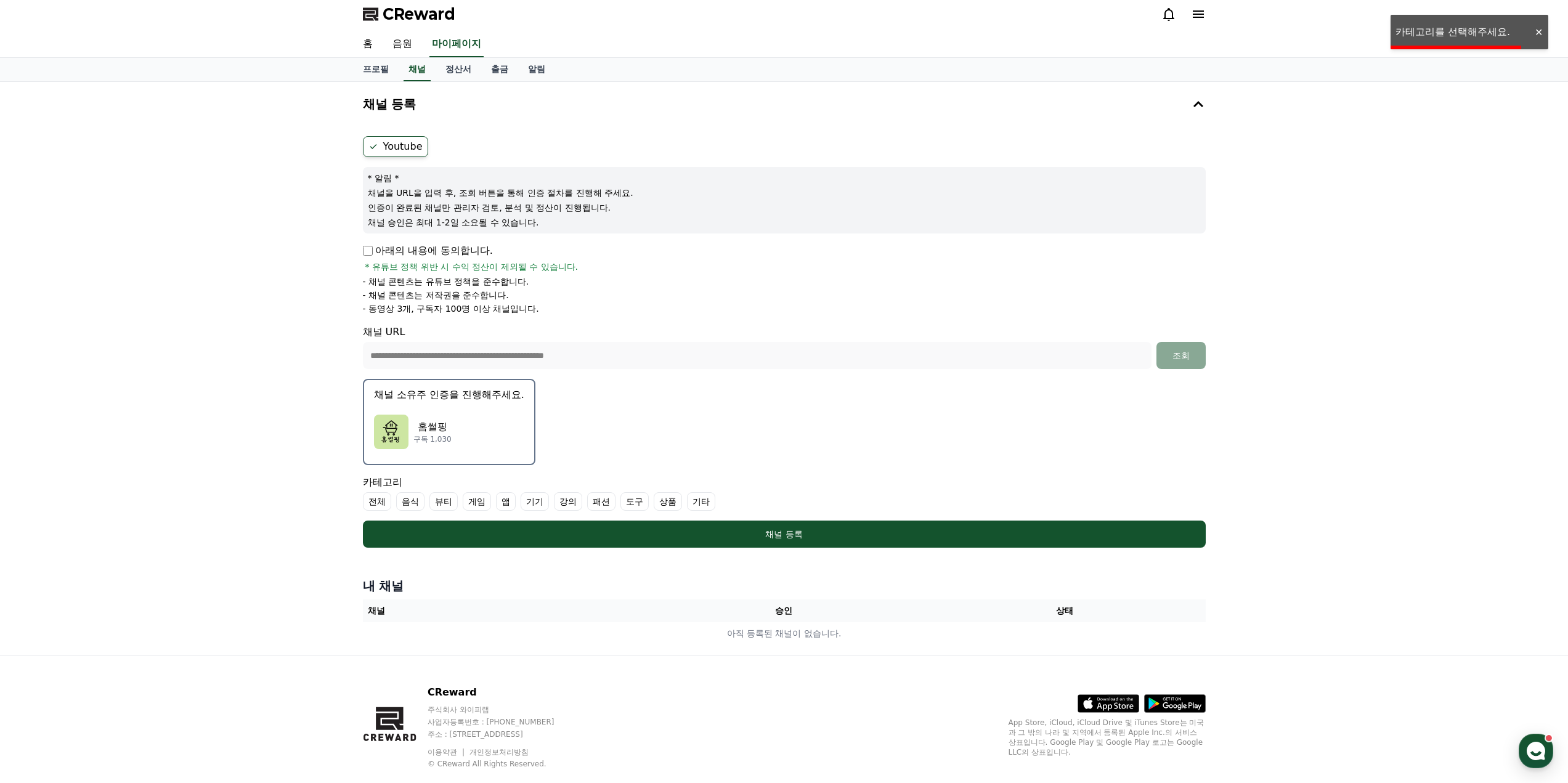
scroll to position [0, 0]
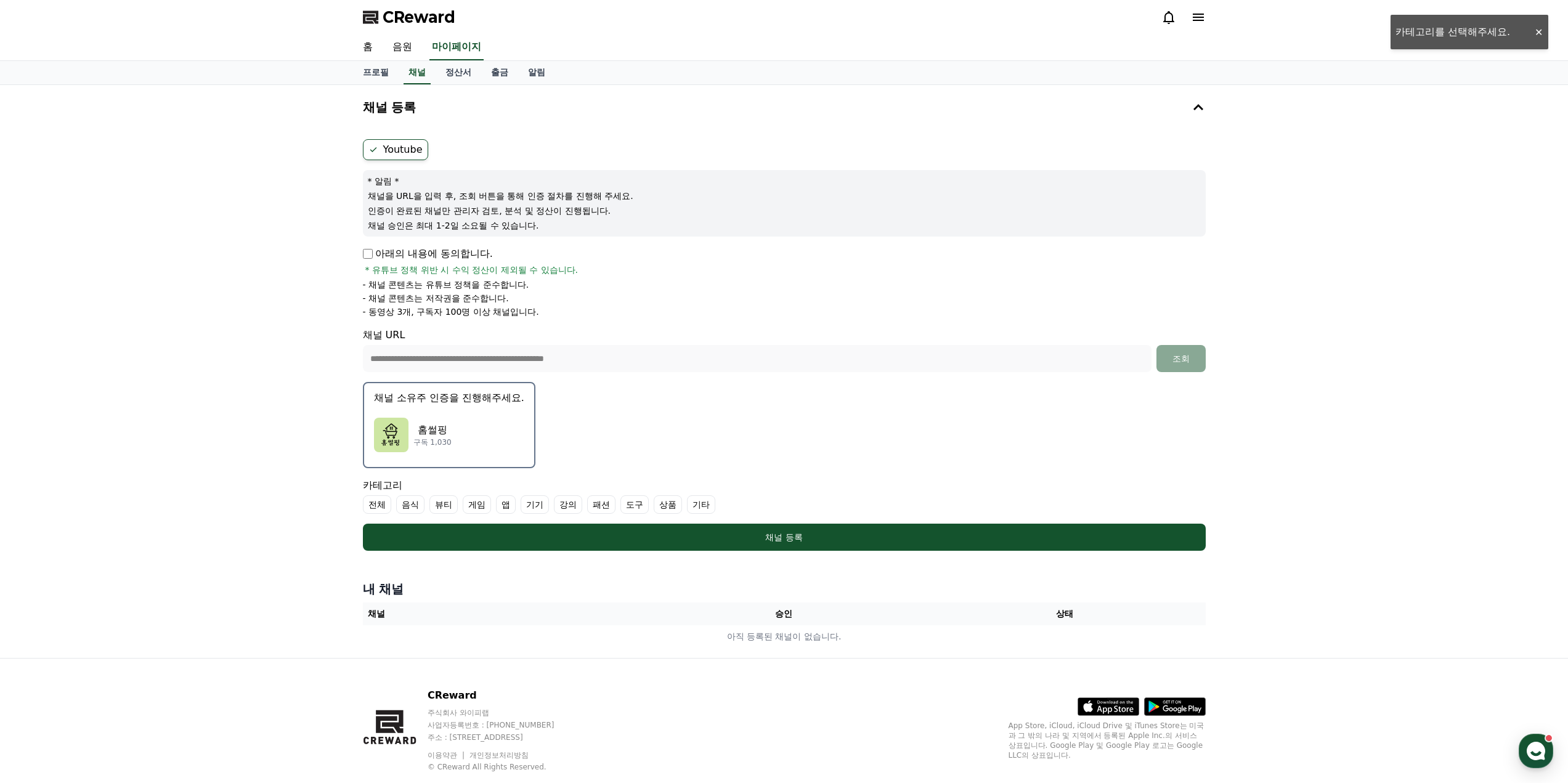
click at [695, 509] on label "기타" at bounding box center [701, 504] width 28 height 18
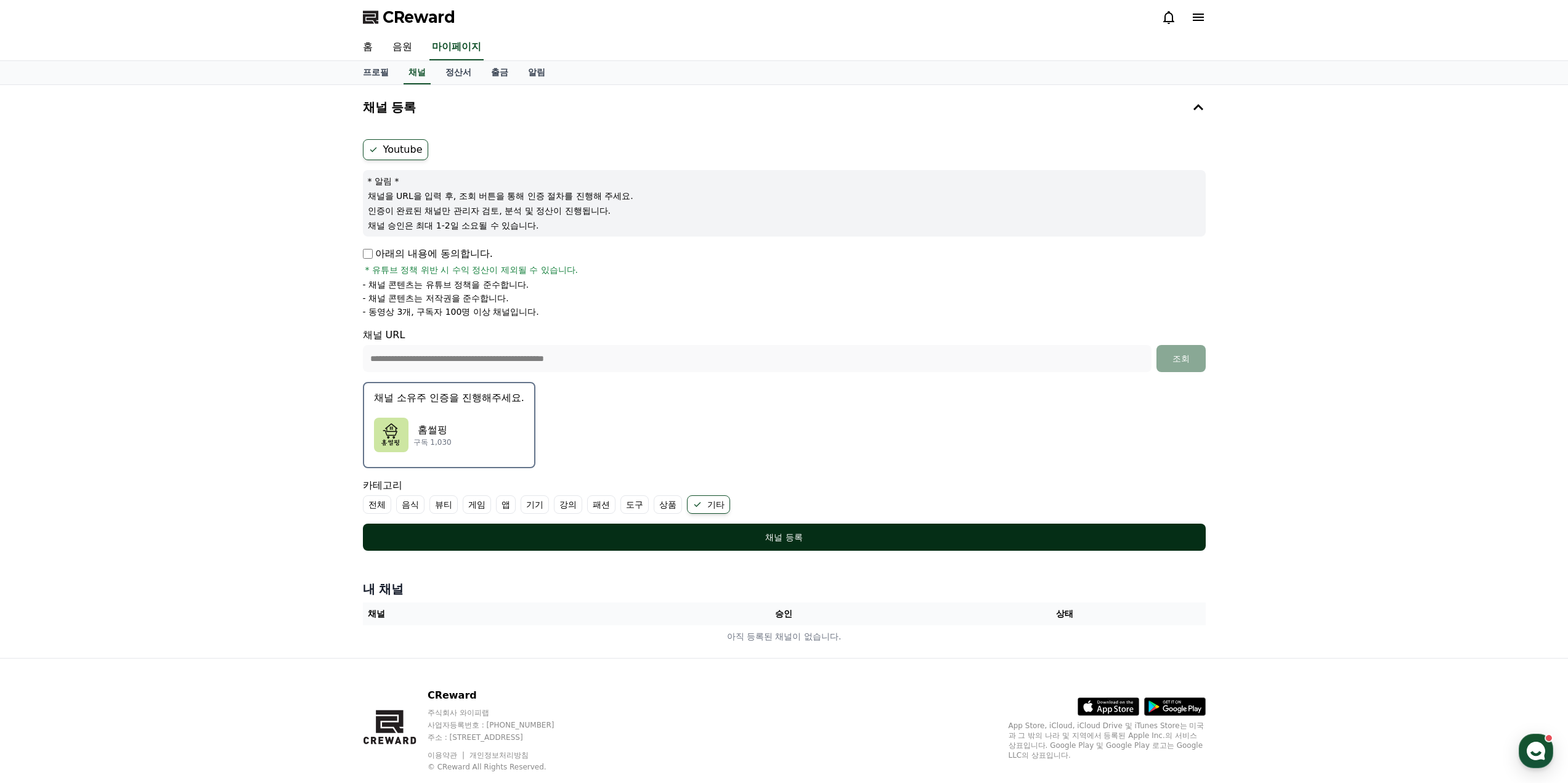
click at [688, 527] on button "채널 등록" at bounding box center [784, 536] width 843 height 27
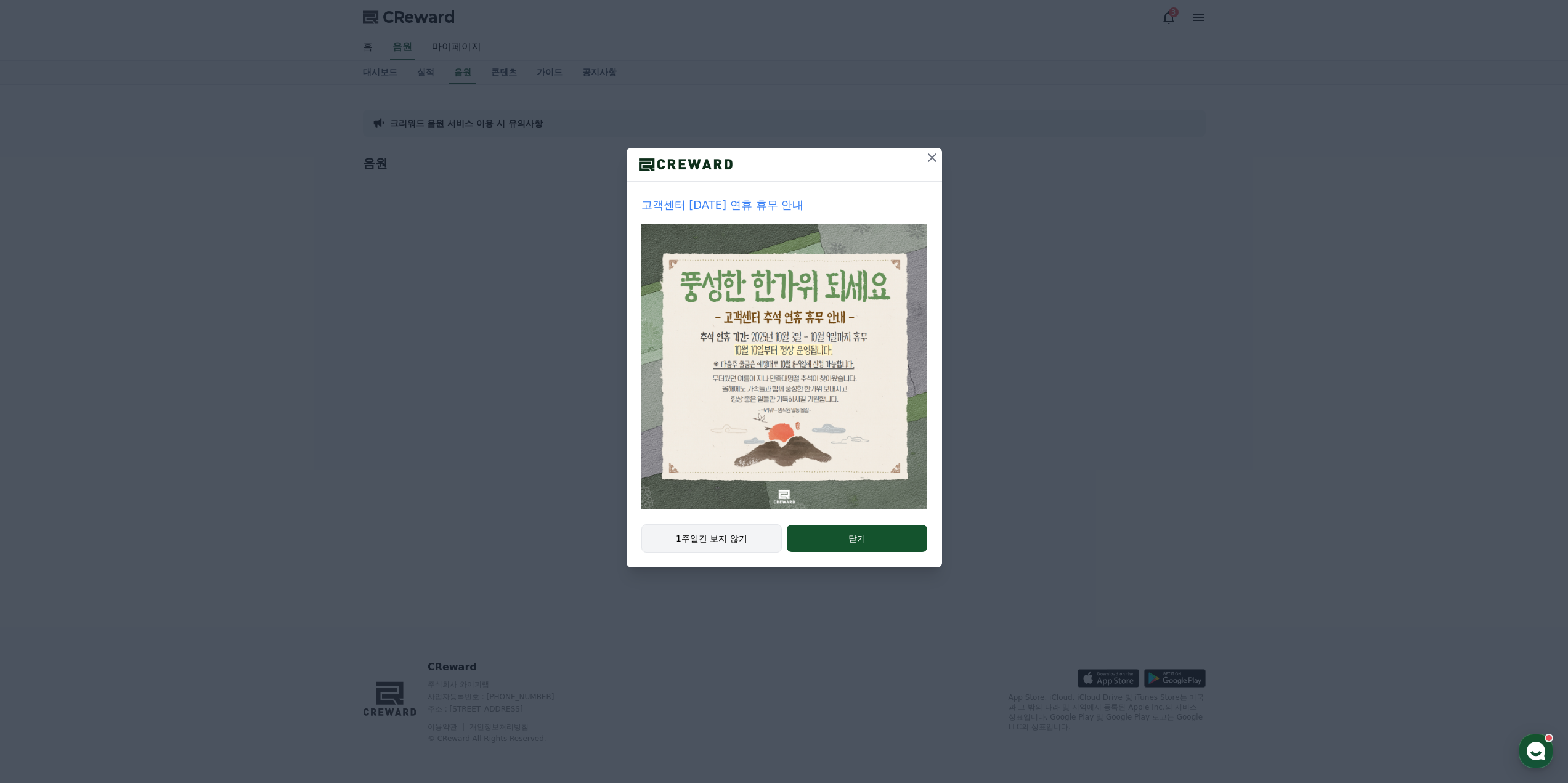
click at [710, 539] on button "1주일간 보지 않기" at bounding box center [712, 538] width 141 height 28
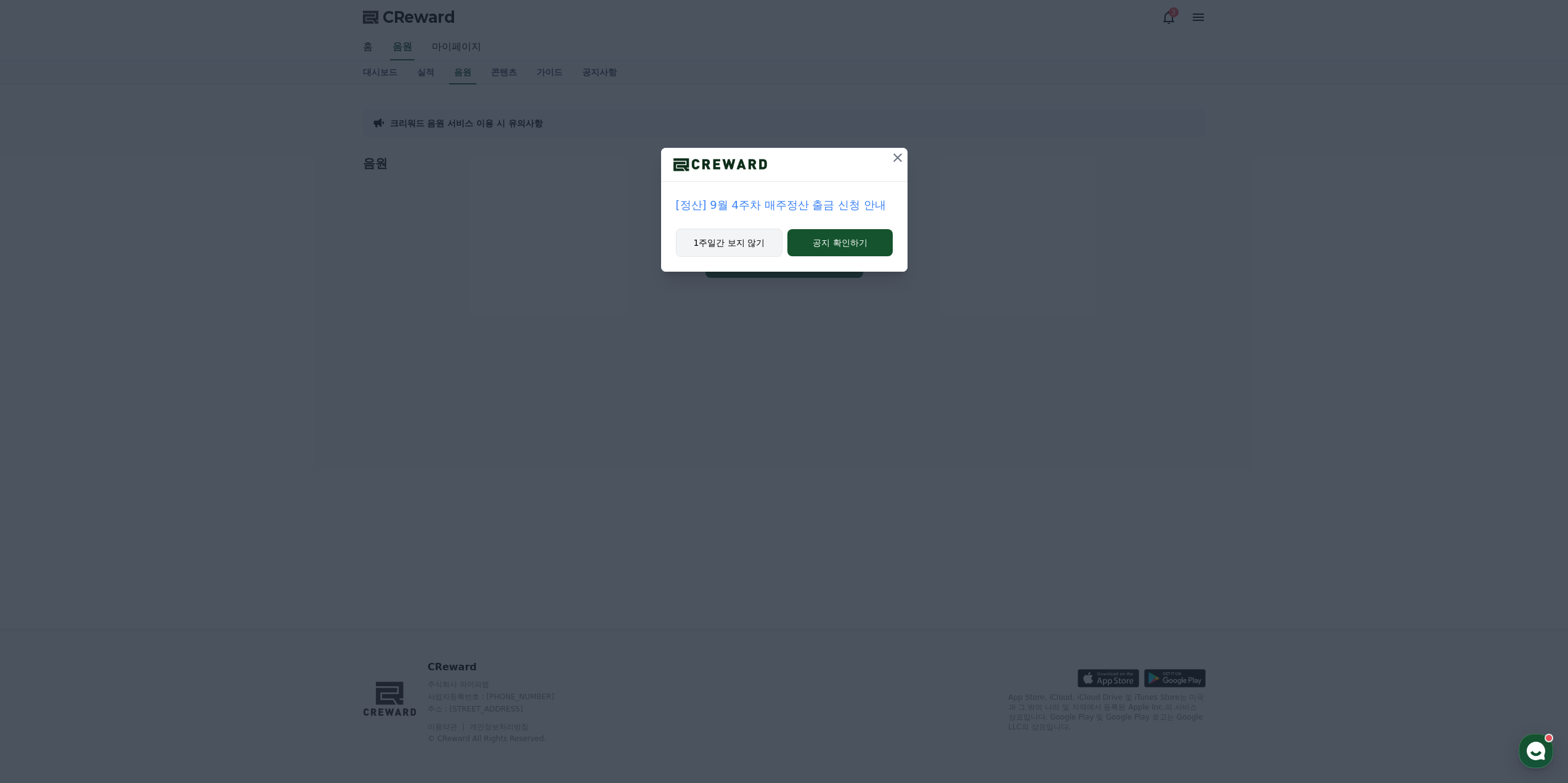
click at [736, 242] on button "1주일간 보지 않기" at bounding box center [729, 242] width 107 height 28
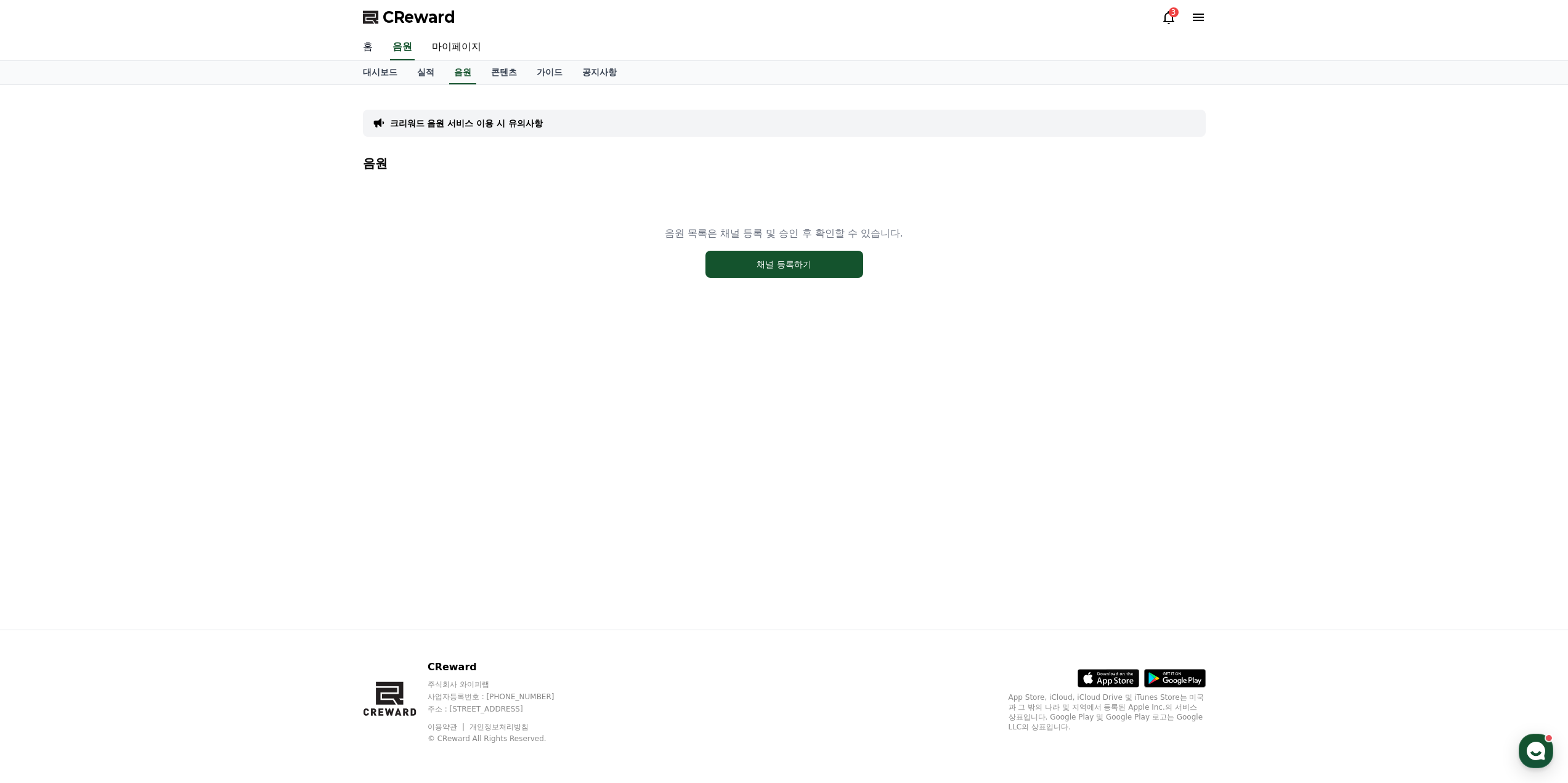
click at [356, 48] on link "홈" at bounding box center [368, 47] width 30 height 26
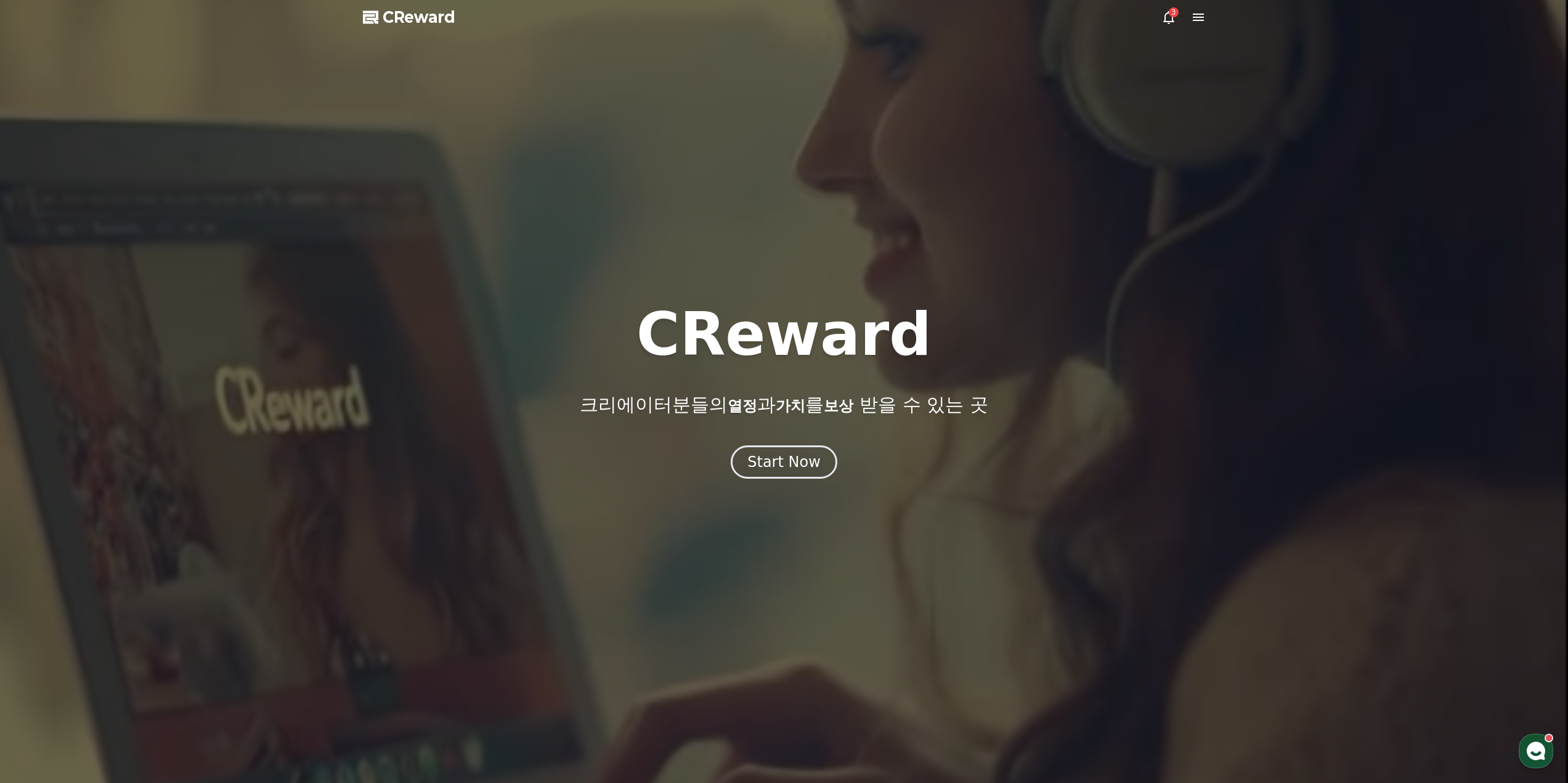
click at [404, 17] on span "CReward" at bounding box center [419, 17] width 73 height 20
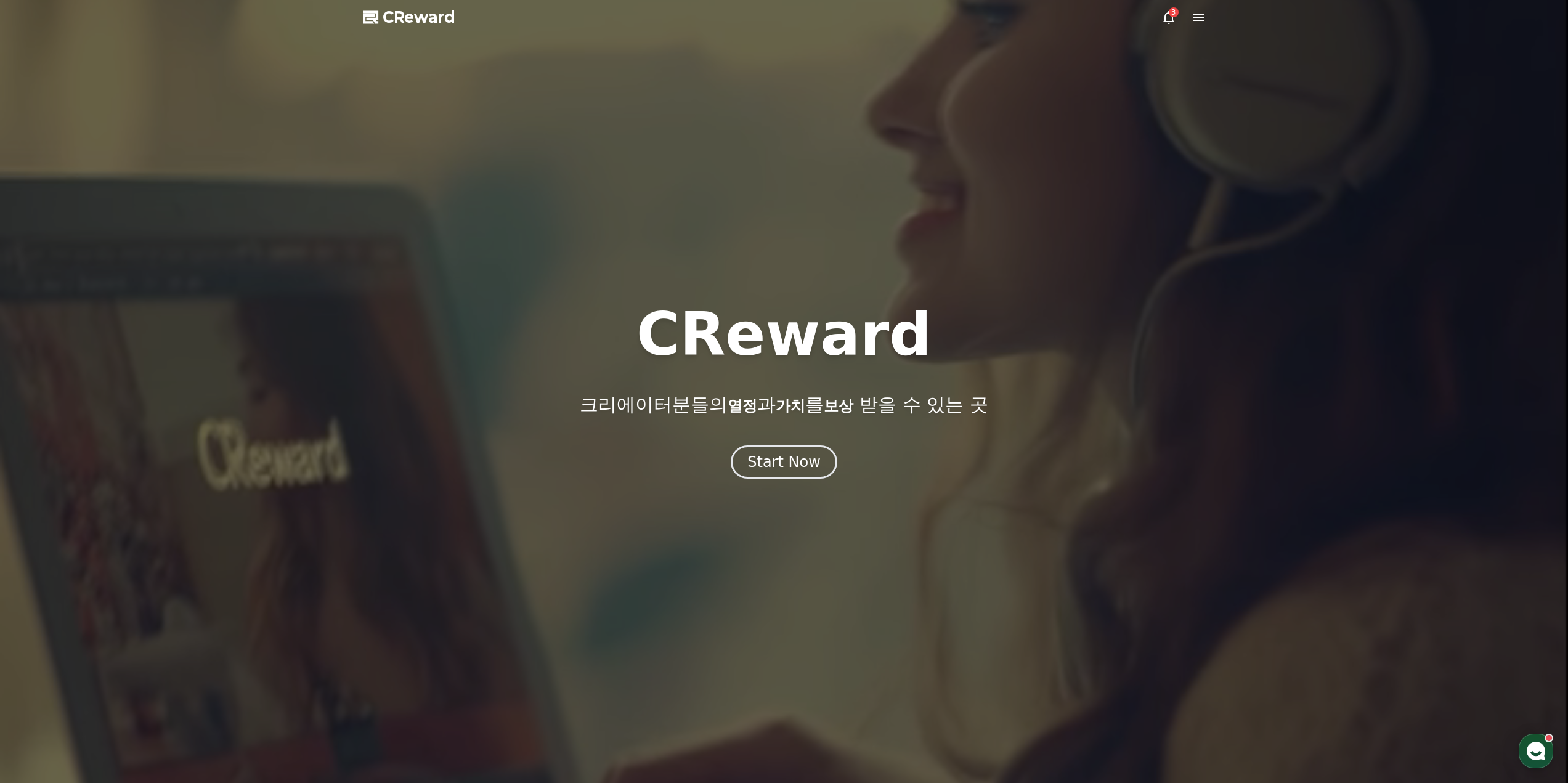
click at [1170, 22] on icon at bounding box center [1169, 17] width 15 height 15
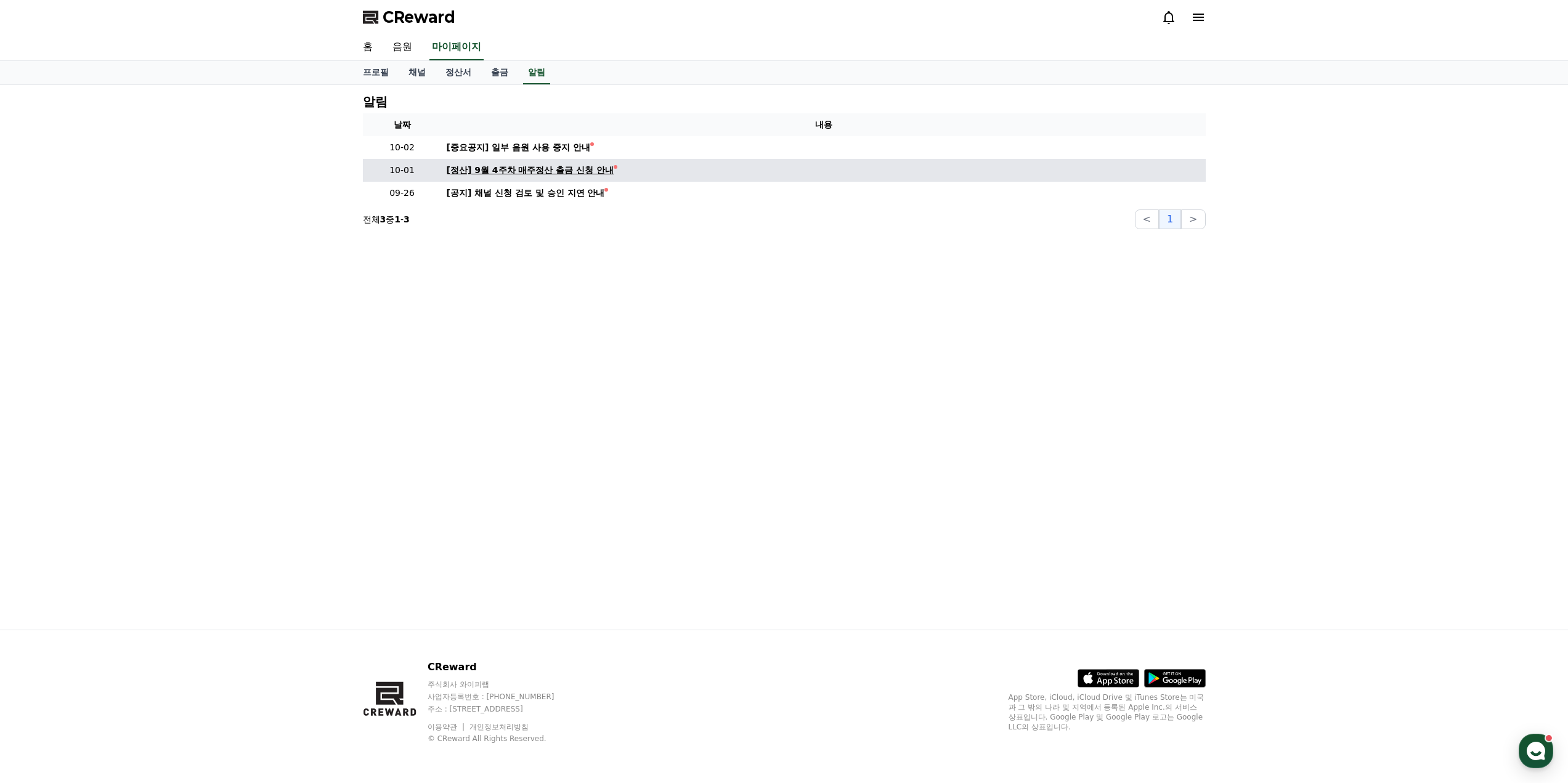
click at [562, 169] on div "[정산] 9월 4주차 매주정산 출금 신청 안내" at bounding box center [531, 170] width 168 height 13
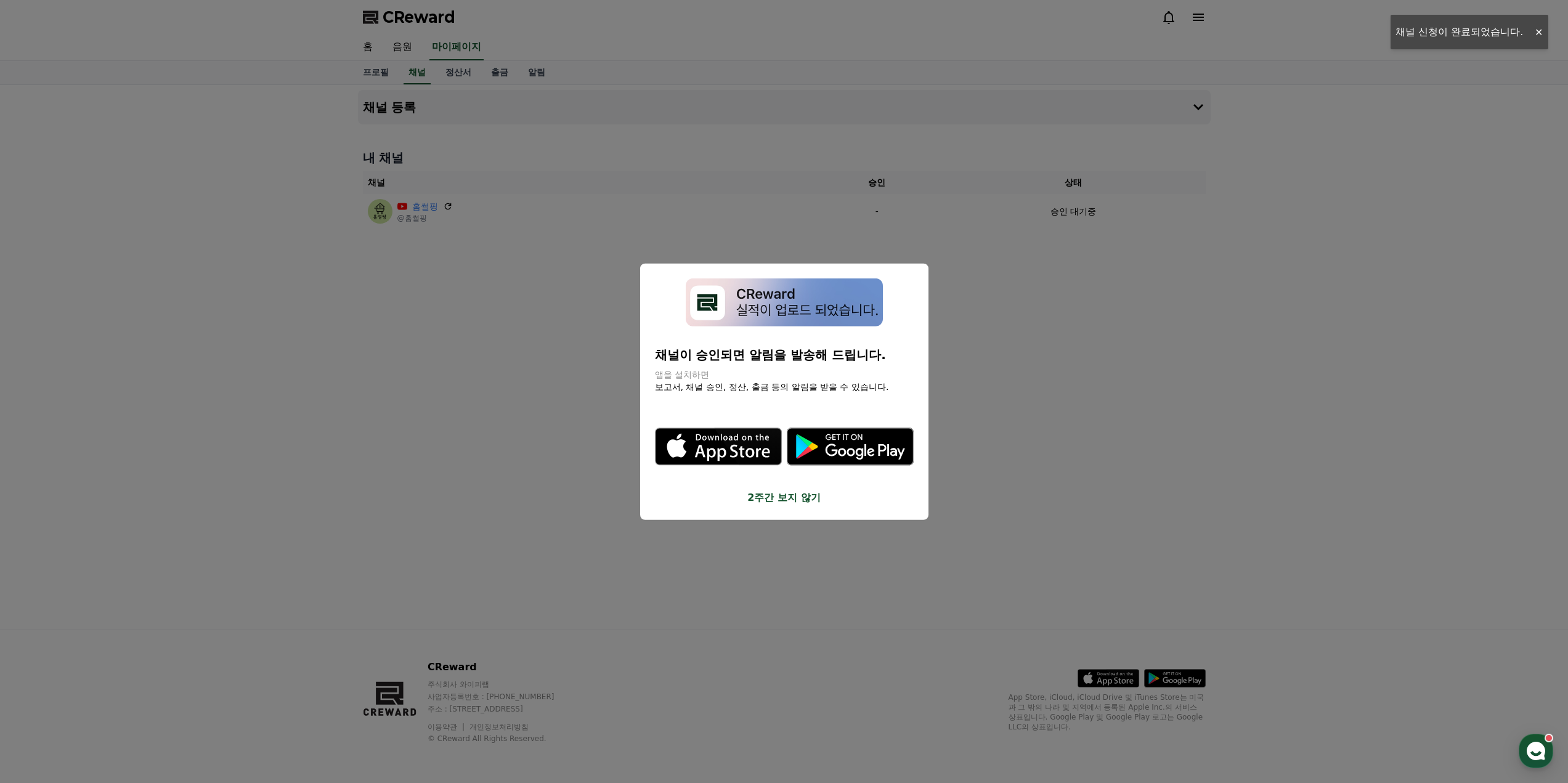
click at [458, 473] on button "close modal" at bounding box center [784, 391] width 1568 height 783
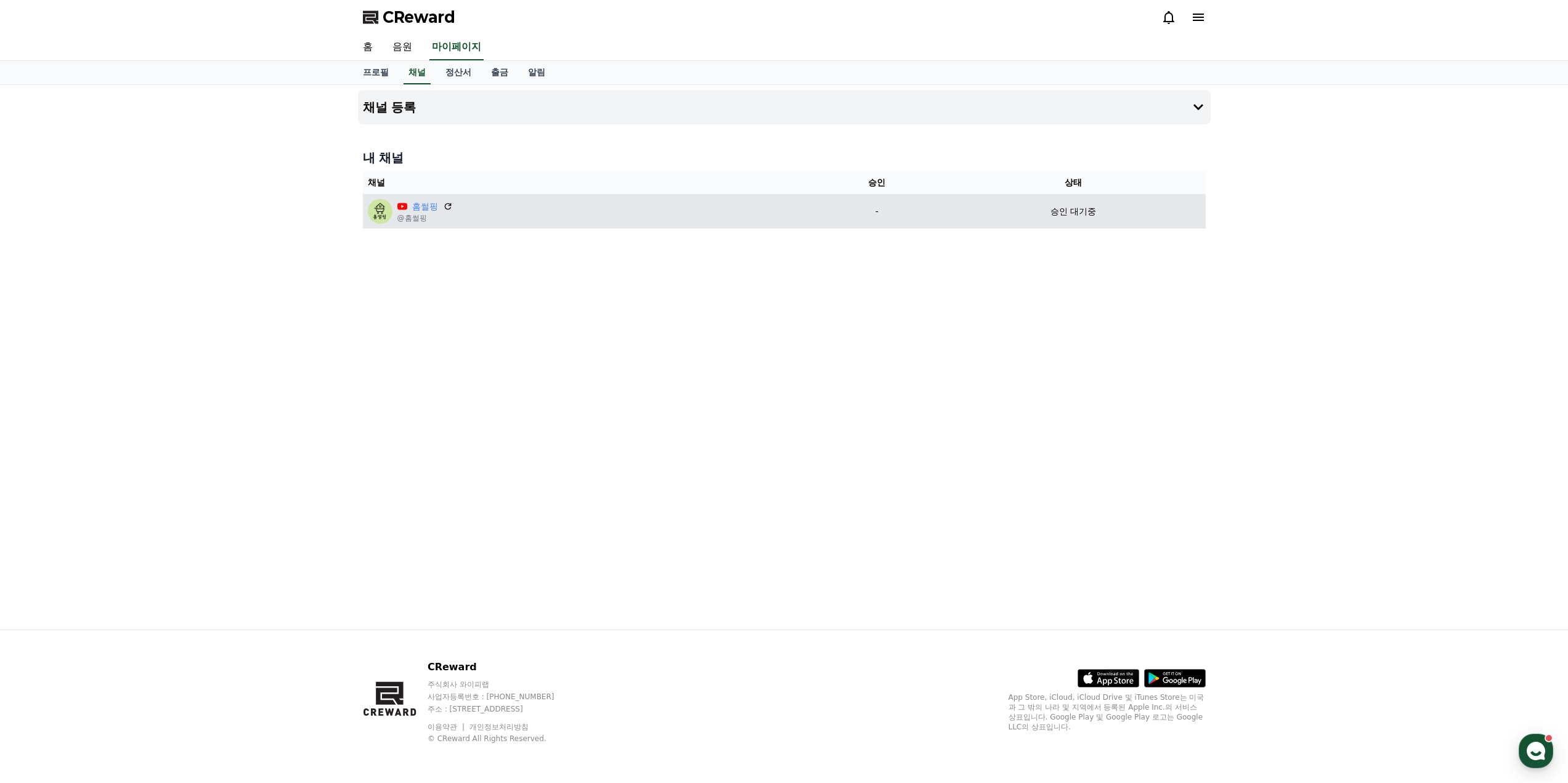
click at [1090, 222] on td "승인 대기중" at bounding box center [1073, 212] width 264 height 35
click at [695, 223] on td "홈썰핑 @홈썰핑" at bounding box center [587, 212] width 449 height 35
